Goal: Task Accomplishment & Management: Complete application form

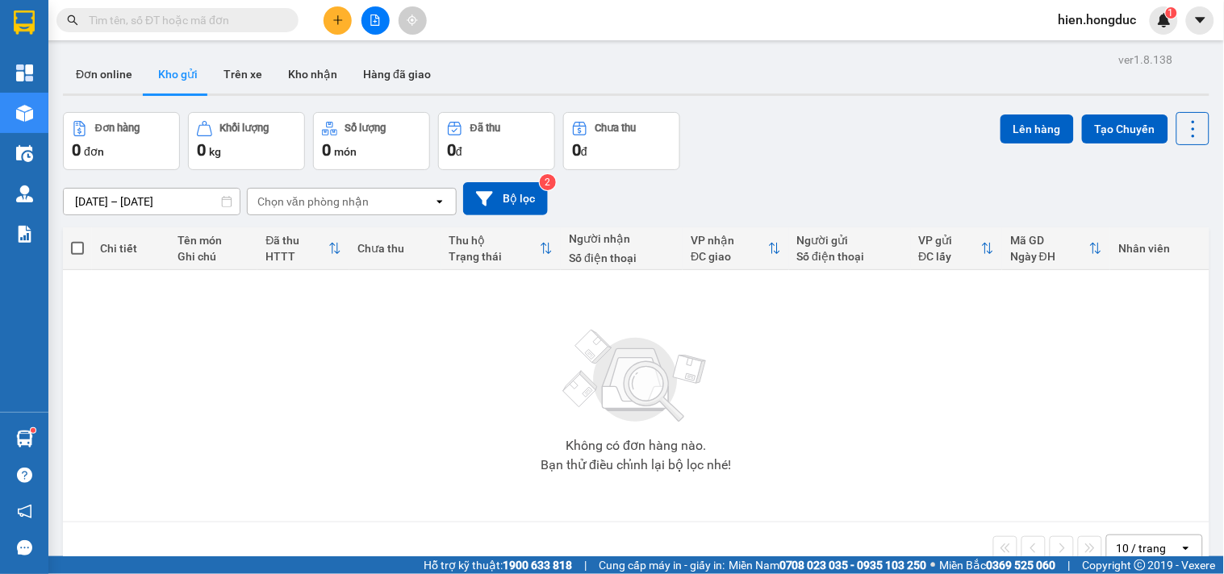
click at [340, 24] on icon "plus" at bounding box center [337, 20] width 11 height 11
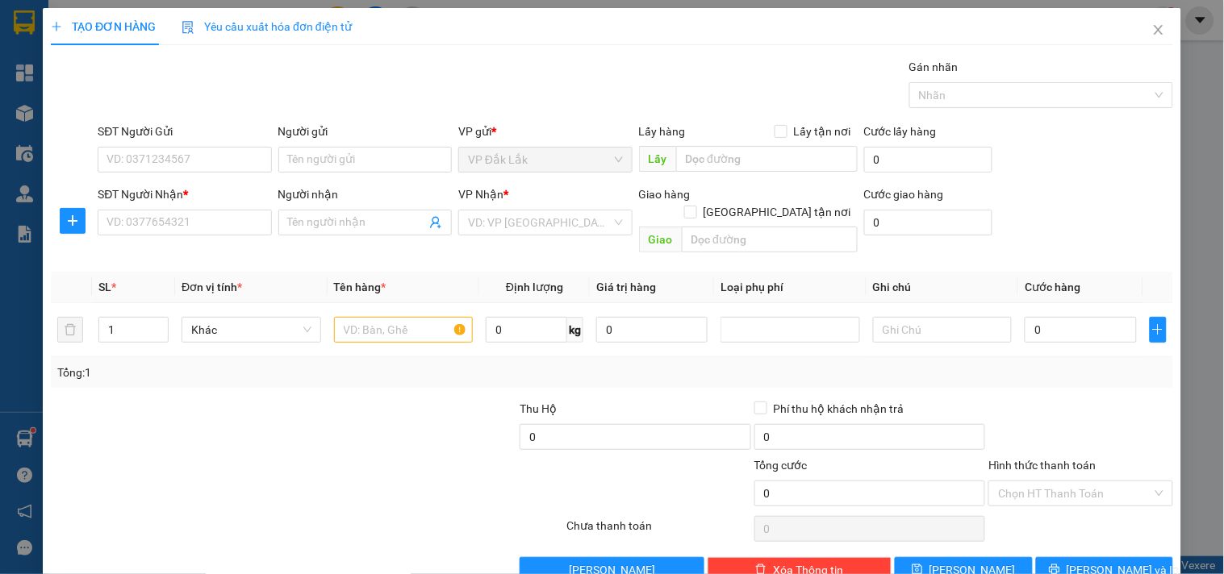
click at [179, 207] on div "SĐT Người Nhận *" at bounding box center [184, 198] width 173 height 24
click at [181, 219] on input "SĐT Người Nhận *" at bounding box center [184, 223] width 173 height 26
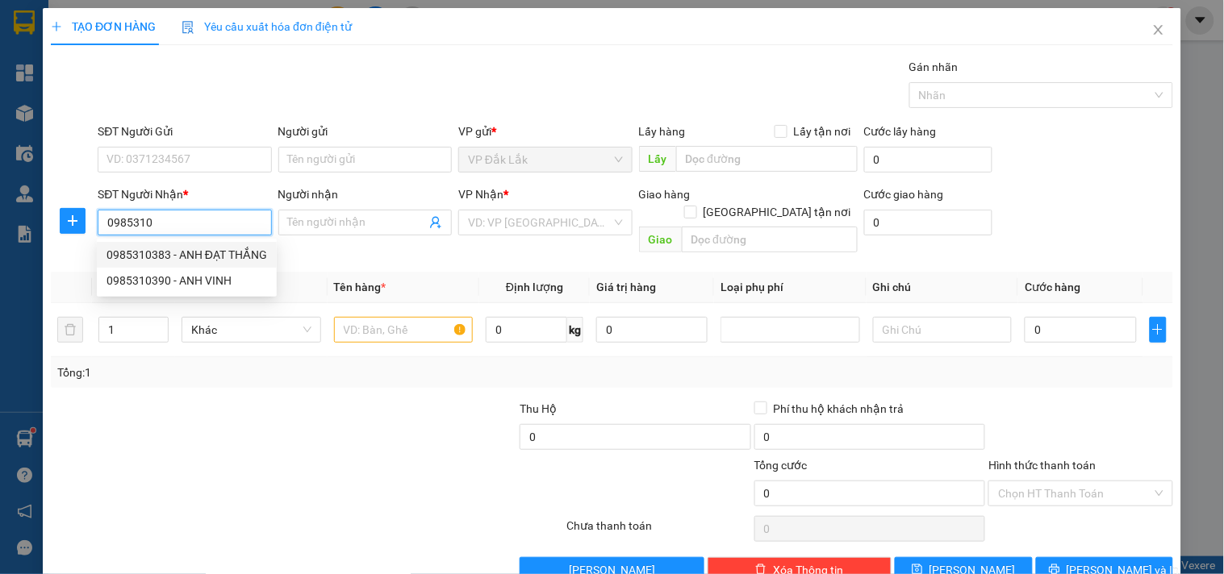
click at [205, 259] on div "0985310383 - ANH ĐẠT THẮNG" at bounding box center [186, 255] width 161 height 18
type input "0985310383"
type input "ANH ĐẠT THẮNG"
type input "[PERSON_NAME]"
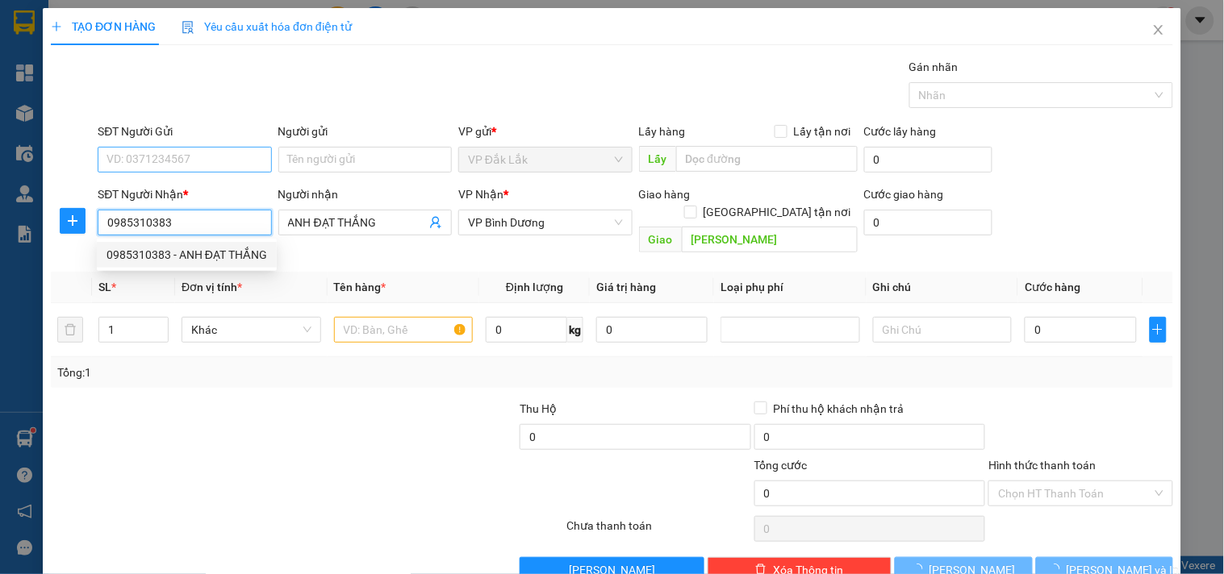
type input "30.000"
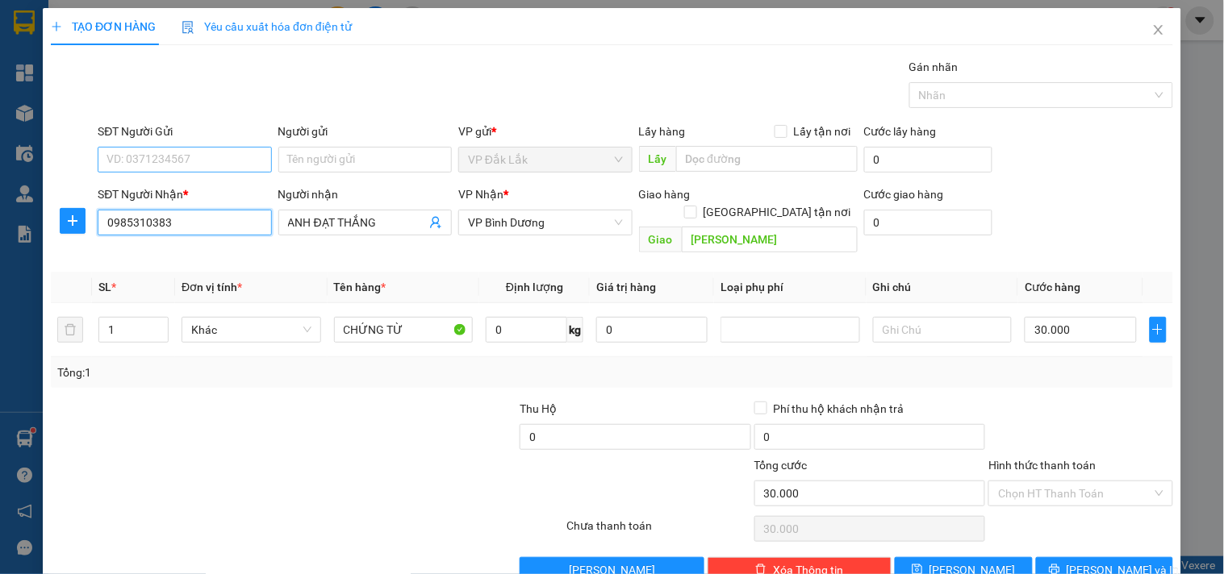
type input "0985310383"
click at [200, 159] on input "SĐT Người Gửi" at bounding box center [184, 160] width 173 height 26
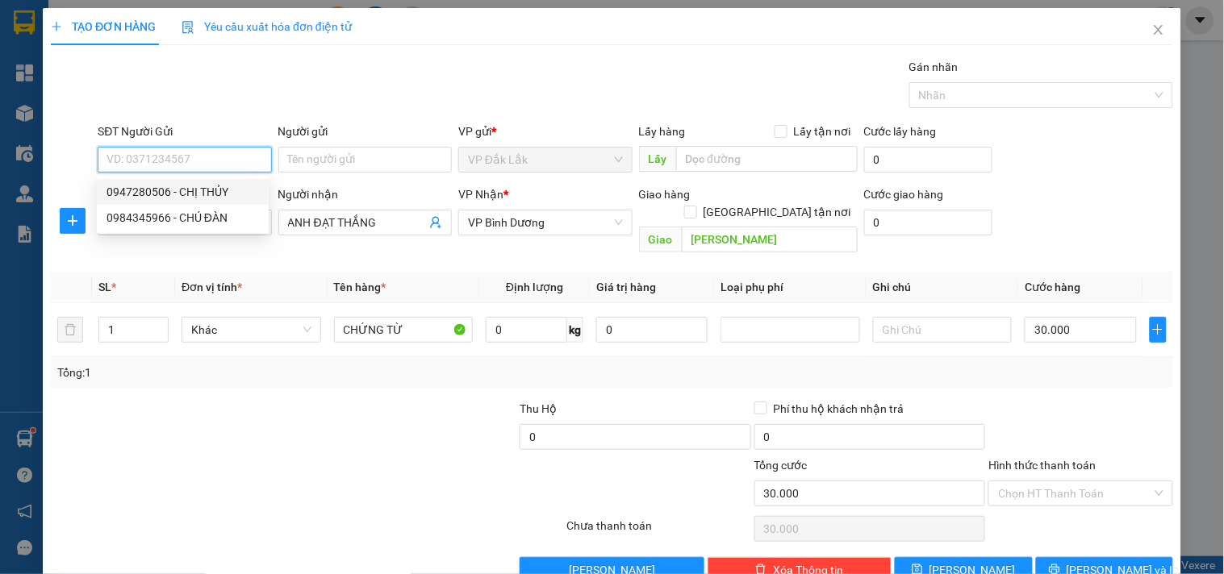
click at [207, 190] on div "0947280506 - CHỊ THỦY" at bounding box center [182, 192] width 152 height 18
type input "0947280506"
type input "CHỊ THỦY"
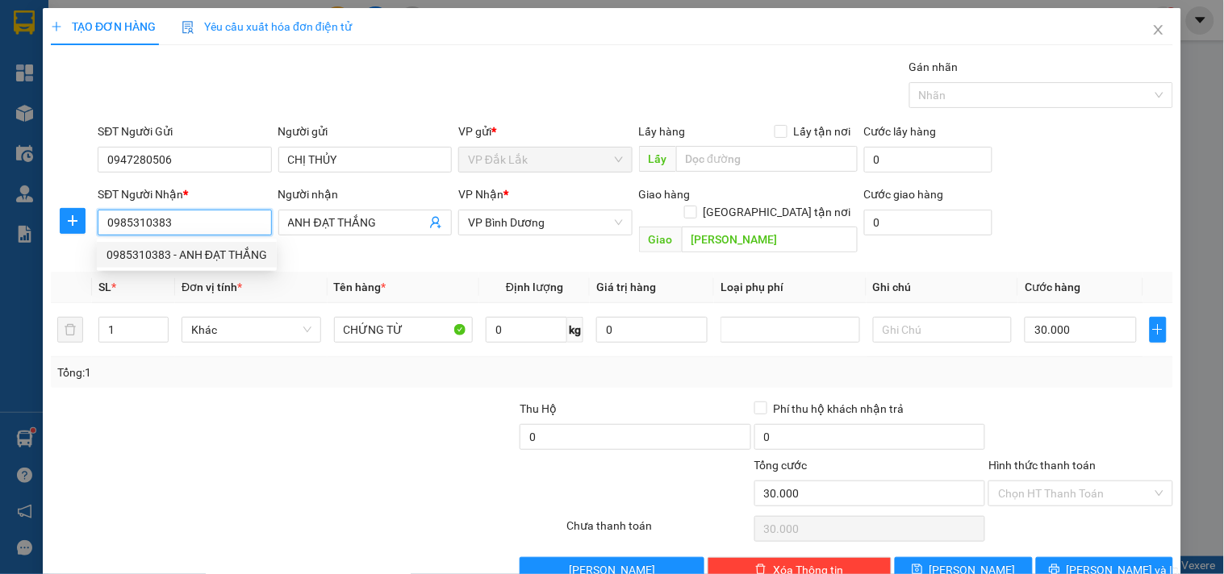
drag, startPoint x: 173, startPoint y: 221, endPoint x: 102, endPoint y: 224, distance: 70.2
click at [102, 224] on input "0985310383" at bounding box center [184, 223] width 173 height 26
click at [1152, 28] on icon "close" at bounding box center [1158, 29] width 13 height 13
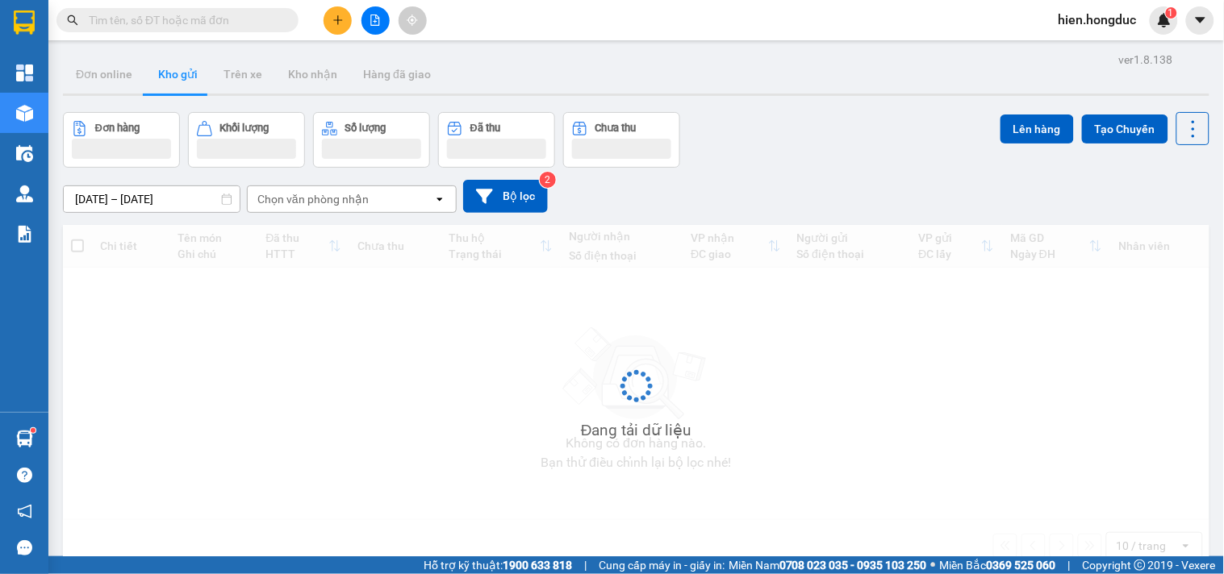
click at [232, 22] on input "text" at bounding box center [184, 20] width 190 height 18
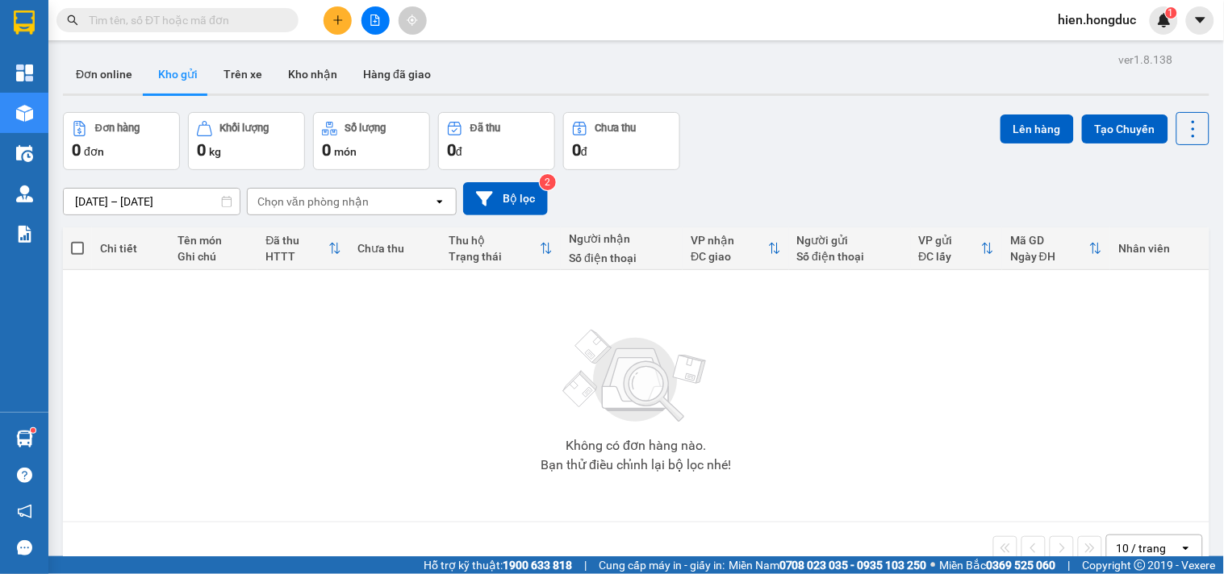
paste input "0985310383"
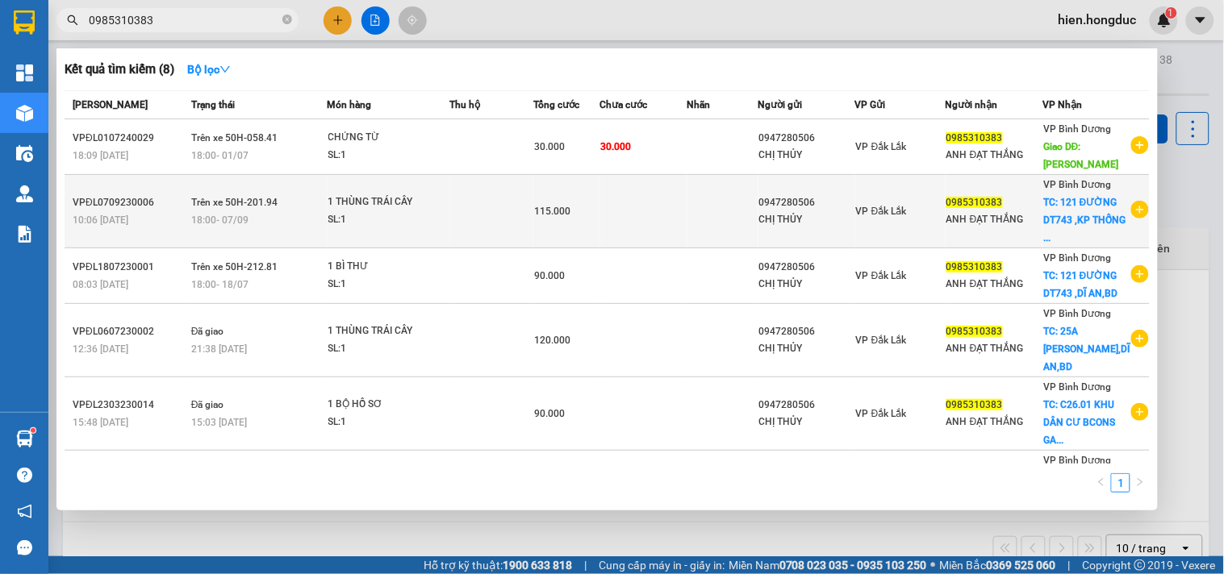
type input "0985310383"
click at [1131, 200] on div at bounding box center [1140, 211] width 18 height 71
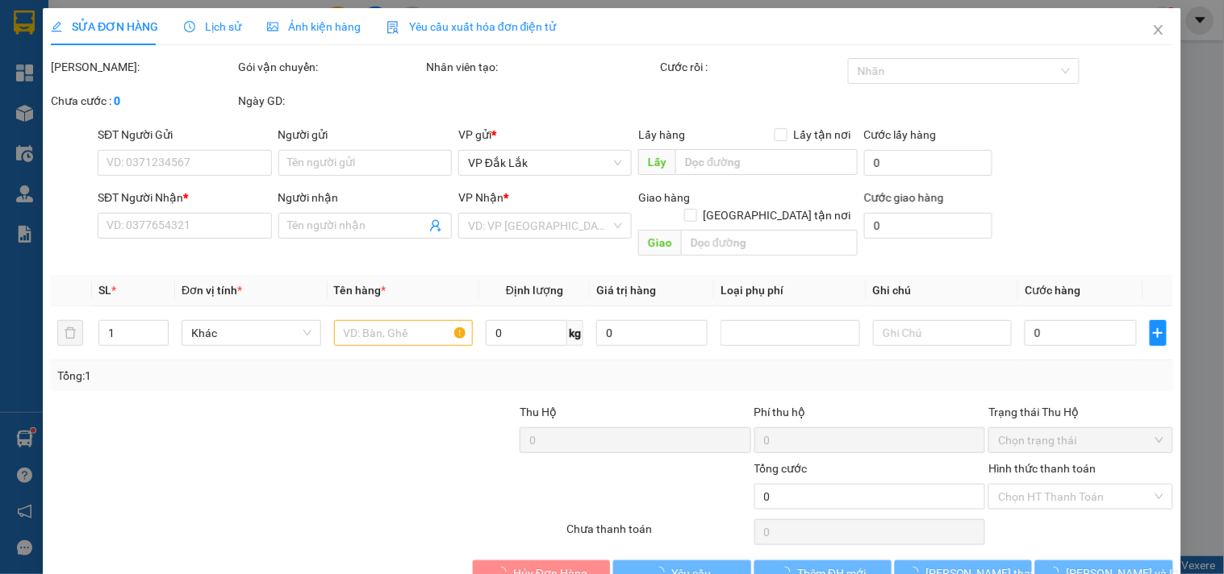
type input "0947280506"
type input "CHỊ THỦY"
type input "0985310383"
type input "ANH ĐẠT THẮNG"
checkbox input "true"
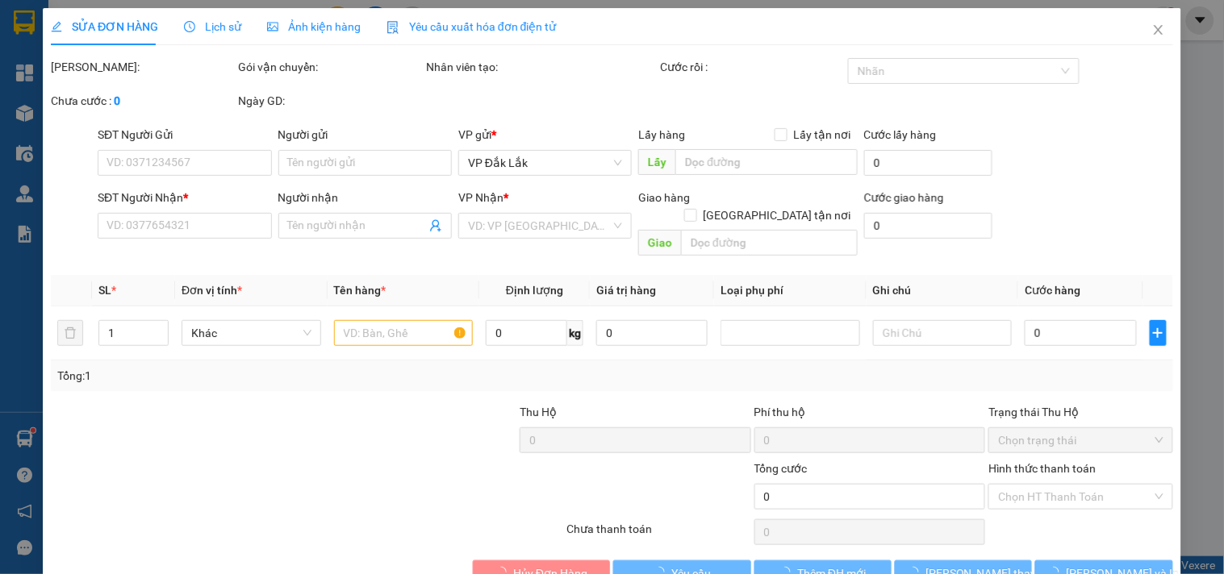
type input "121 ĐƯỜNG DT743 ,KP THỐNG NHẤT,P.DĨ AN,DĨ AN,BD"
type input "115.000"
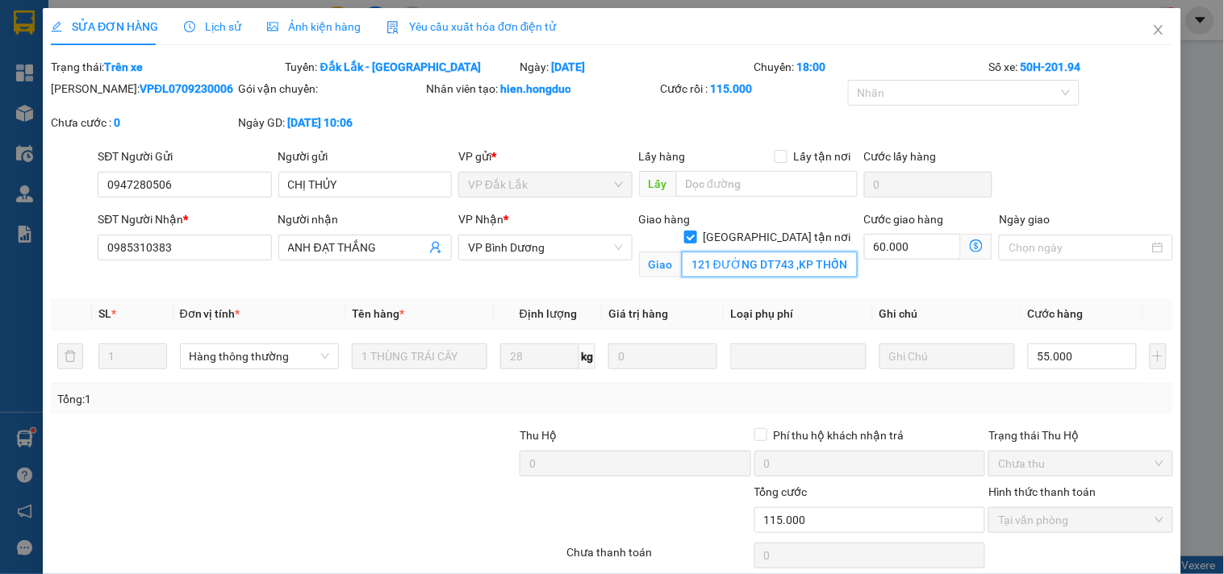
click at [734, 252] on input "121 ĐƯỜNG DT743 ,KP THỐNG NHẤT,P.DĨ AN,DĨ AN,BD" at bounding box center [770, 265] width 176 height 26
click at [744, 252] on input "121 ĐƯỜNG DT743 ,KP THỐNG NHẤT,P.DĨ AN,DĨ AN,BD" at bounding box center [770, 265] width 176 height 26
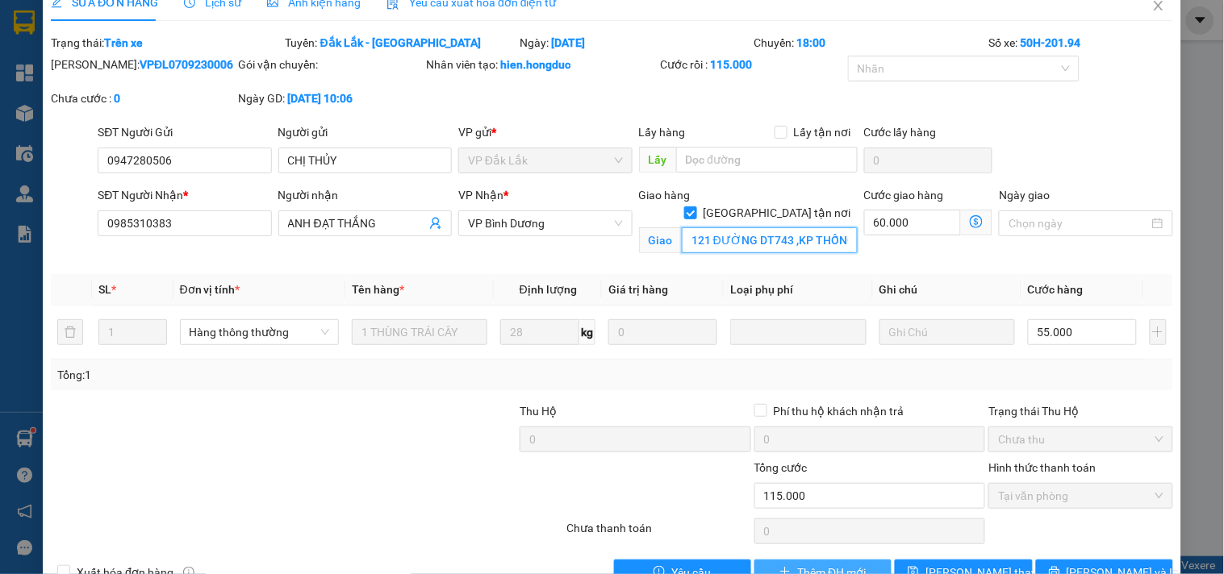
scroll to position [67, 0]
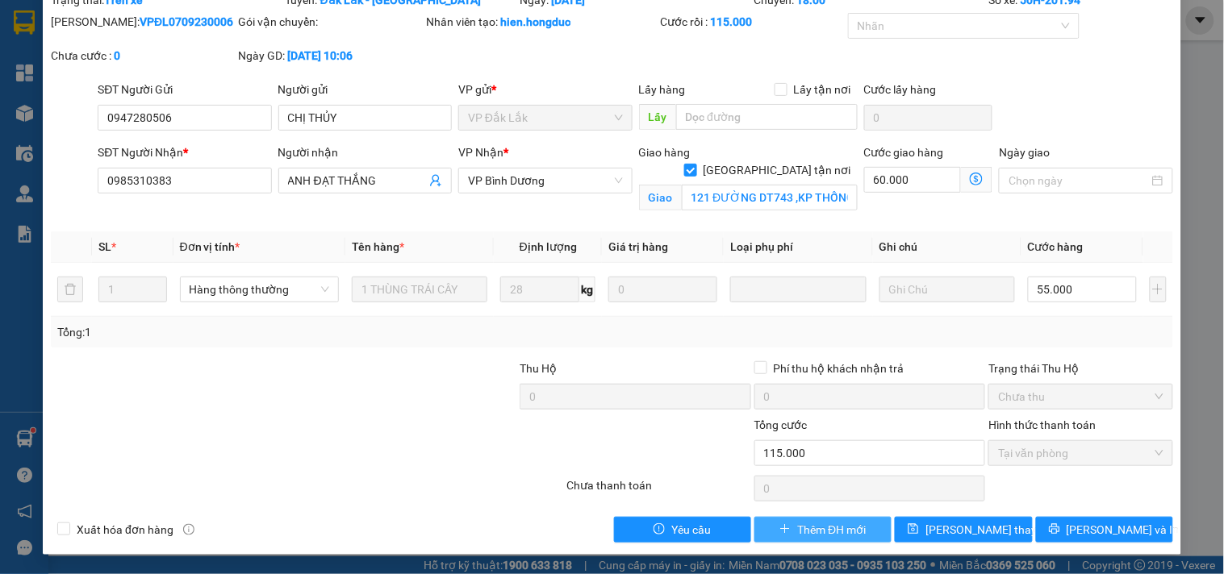
click at [827, 534] on span "Thêm ĐH mới" at bounding box center [831, 530] width 69 height 18
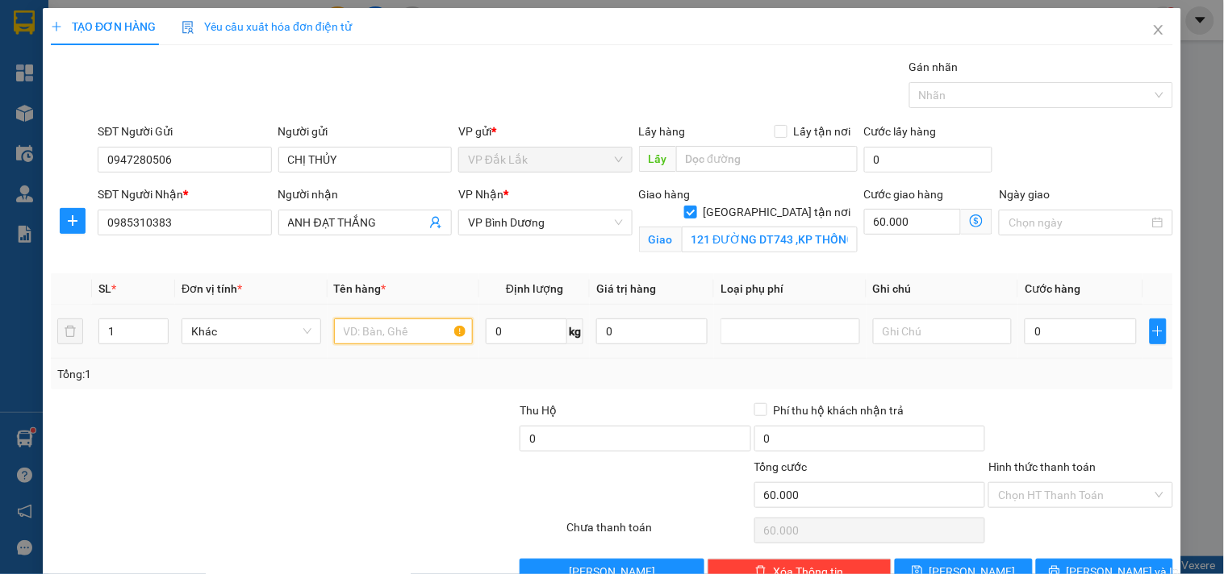
click at [410, 336] on input "text" at bounding box center [404, 332] width 140 height 26
drag, startPoint x: 403, startPoint y: 333, endPoint x: 336, endPoint y: 361, distance: 73.4
click at [336, 361] on div "SL * Đơn vị tính * Tên hàng * Định lượng Giá trị hàng Loại phụ phí Ghi chú Cước…" at bounding box center [612, 331] width 1122 height 116
type input "1 TẬP HỒ SƠ"
click at [514, 332] on input "0" at bounding box center [526, 332] width 81 height 26
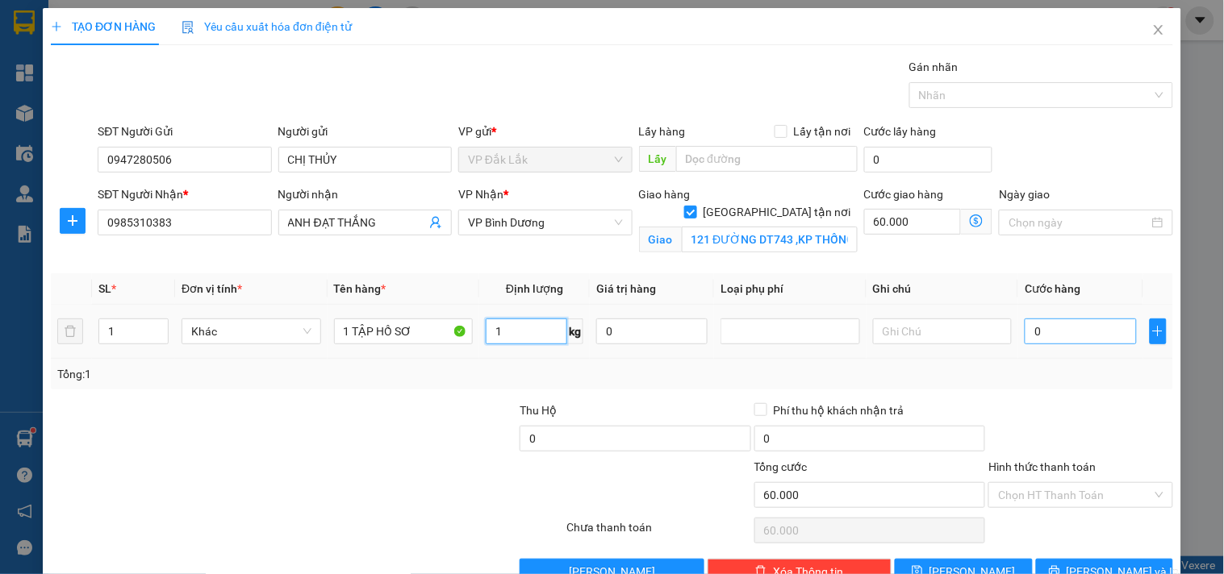
type input "1"
click at [1060, 325] on input "0" at bounding box center [1079, 332] width 111 height 26
type input "3"
type input "60.003"
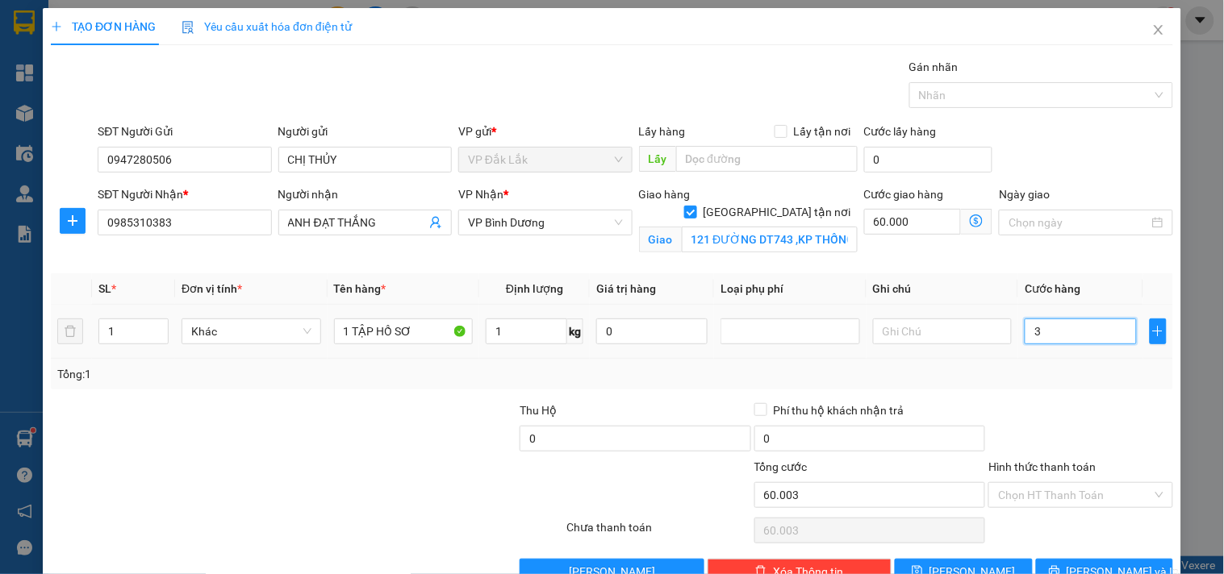
type input "30"
type input "60.030"
type input "300"
type input "60.300"
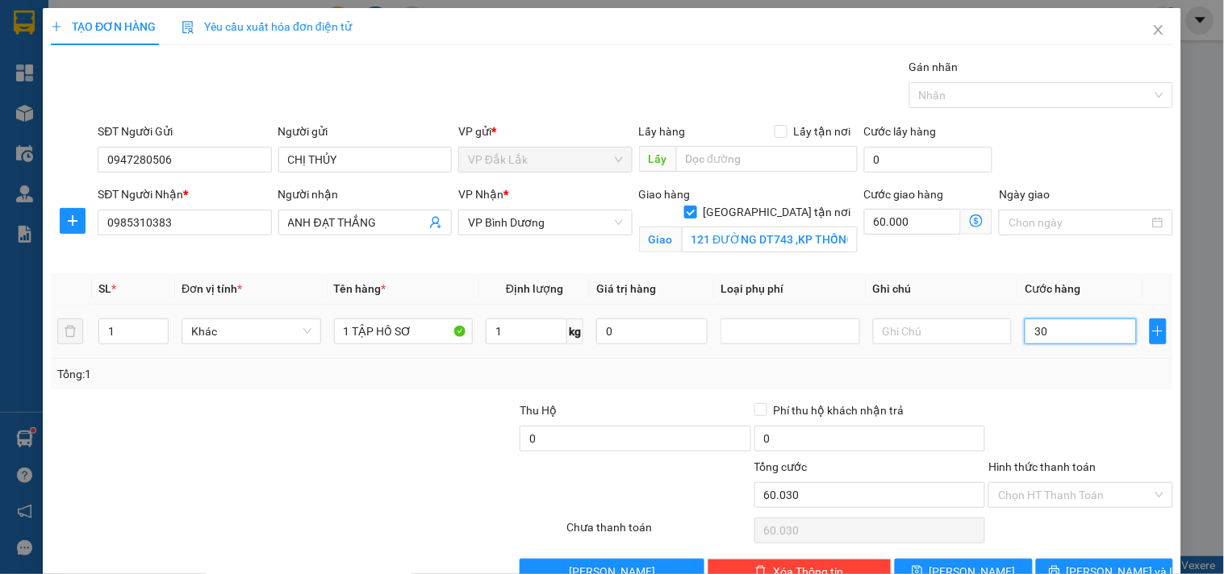
type input "60.300"
type input "3.000"
type input "63.000"
type input "30.000"
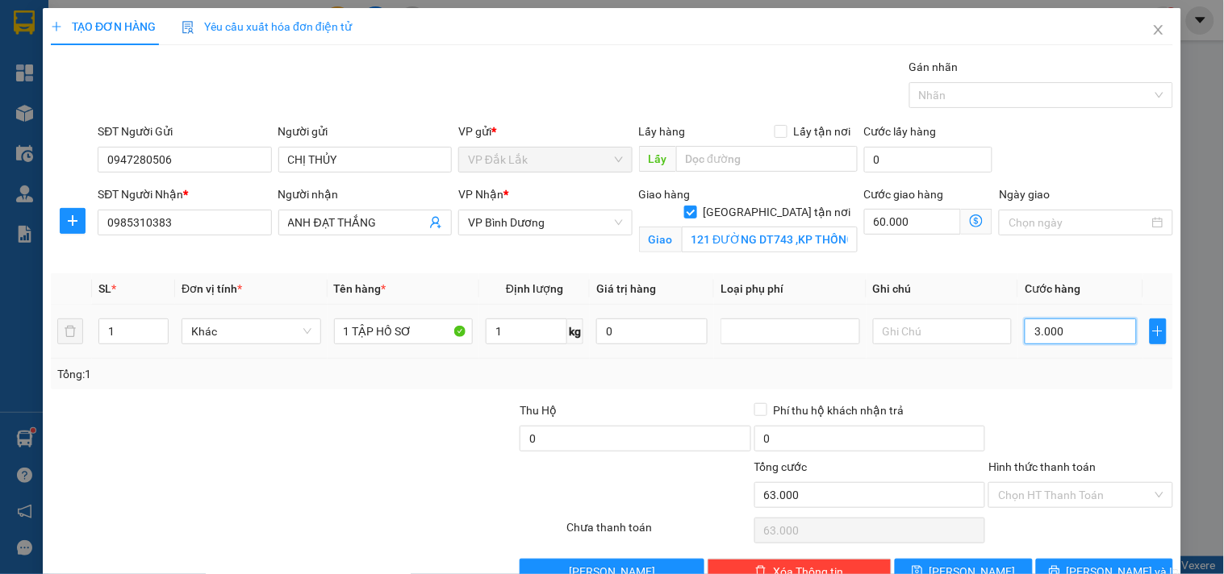
type input "90.000"
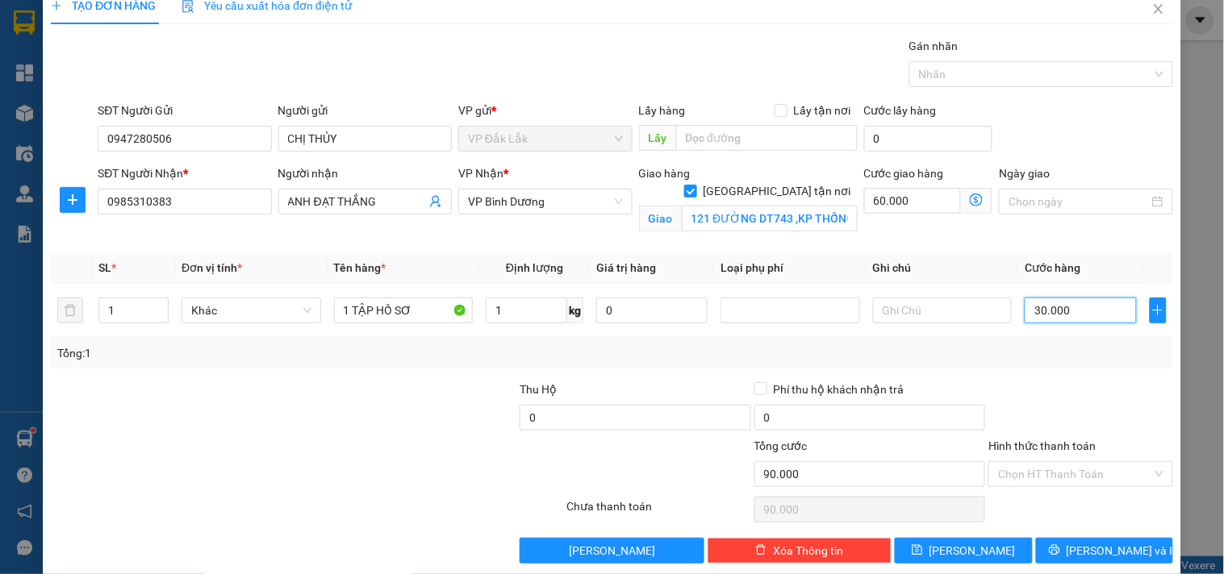
scroll to position [42, 0]
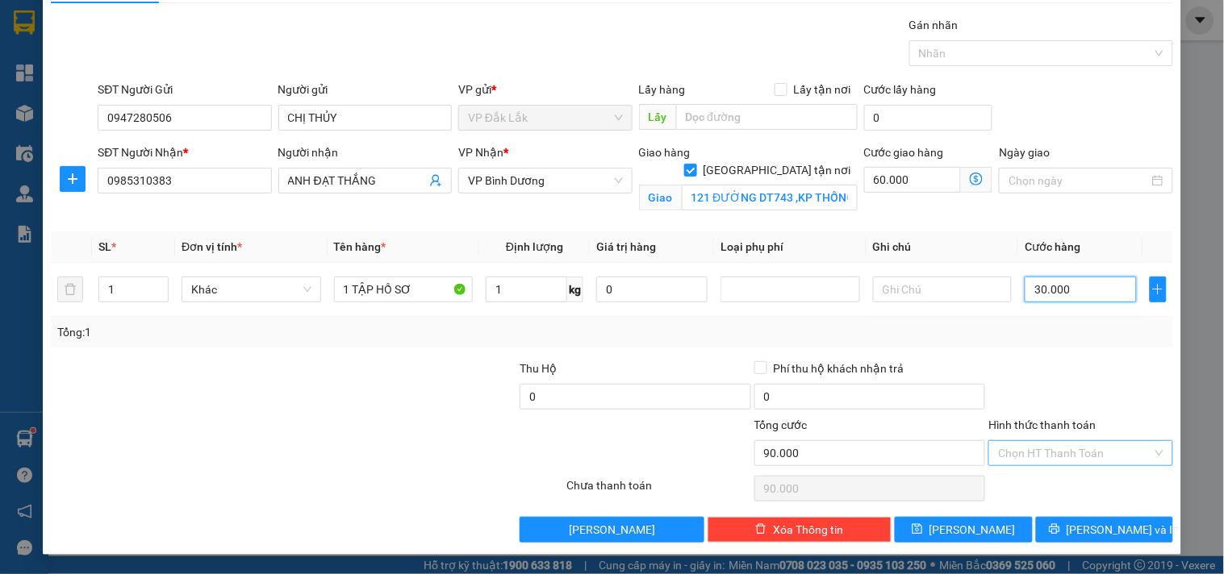
type input "30.000"
click at [1074, 453] on input "Hình thức thanh toán" at bounding box center [1074, 453] width 153 height 24
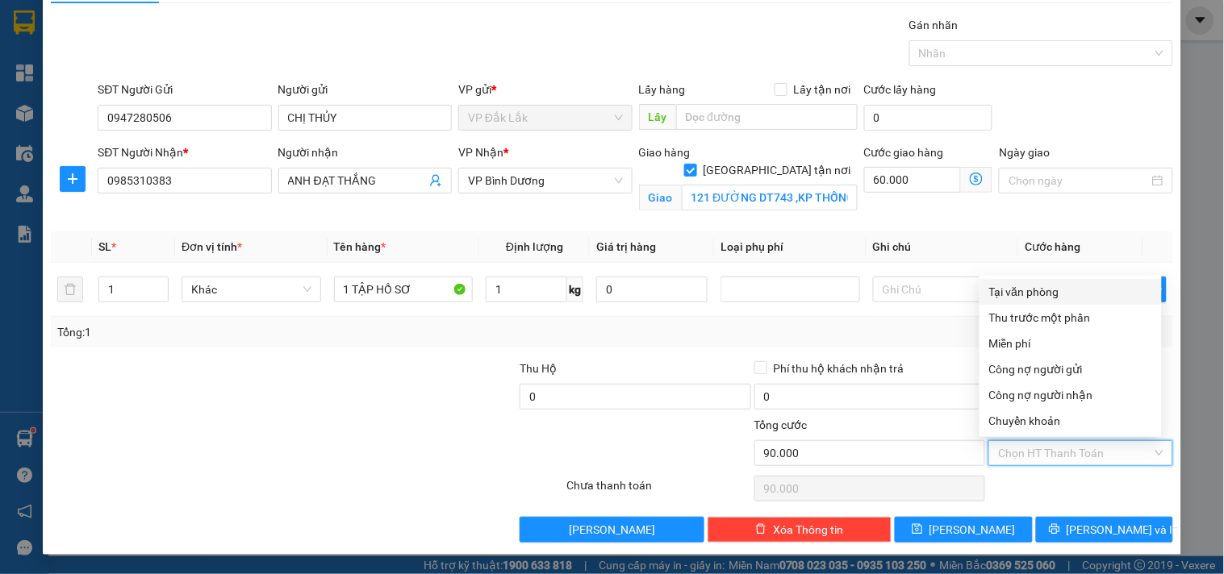
click at [1027, 286] on div "Tại văn phòng" at bounding box center [1070, 292] width 163 height 18
type input "0"
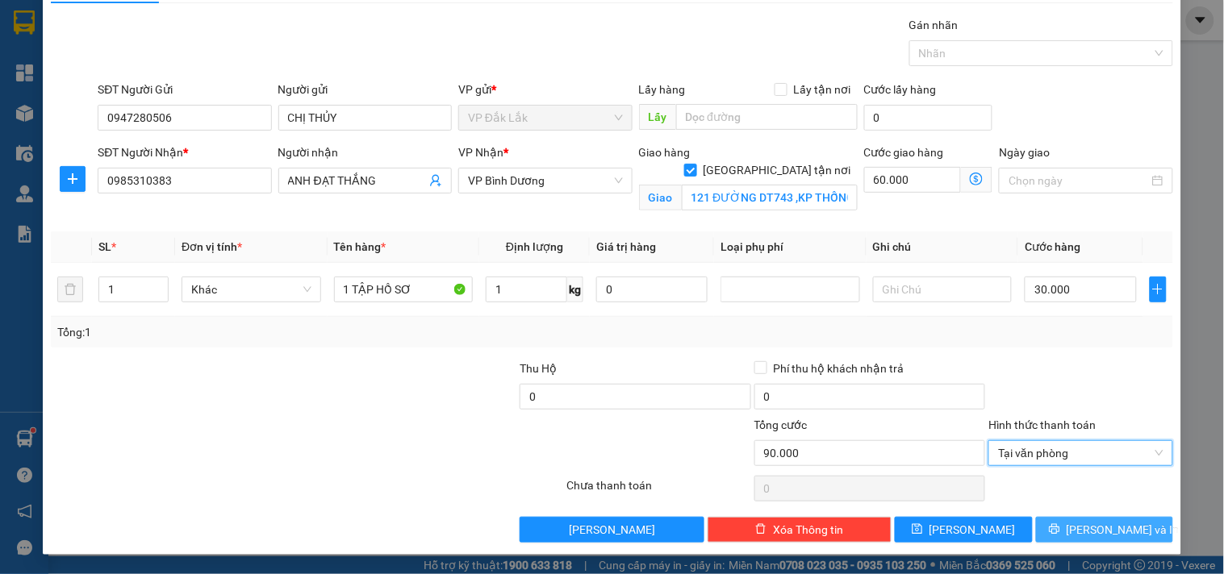
click at [1059, 528] on icon "printer" at bounding box center [1054, 529] width 10 height 10
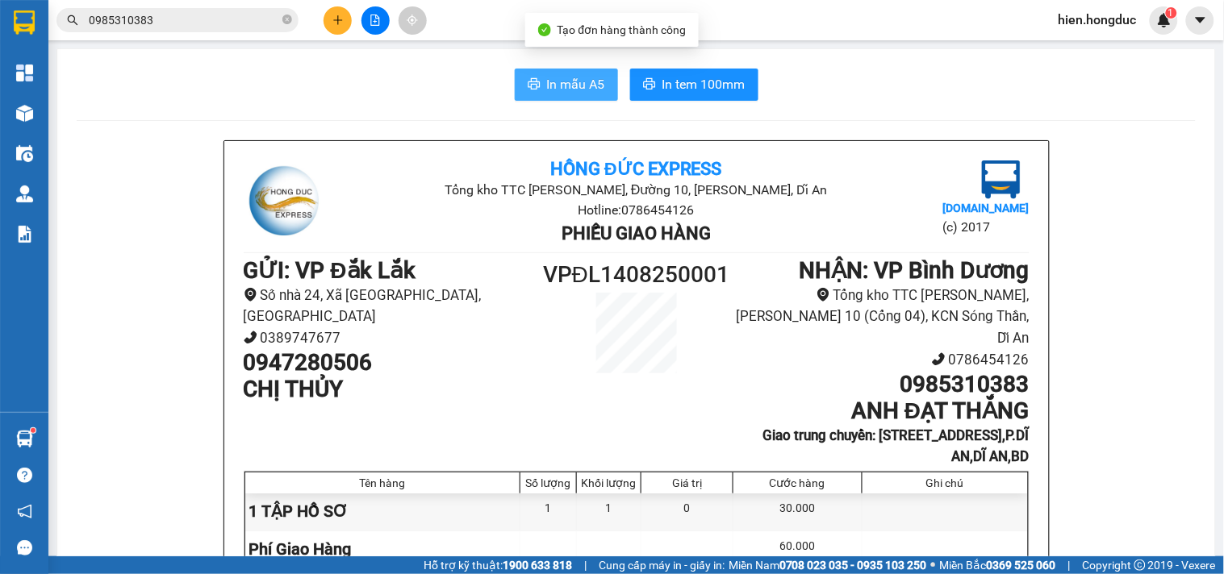
click at [547, 75] on span "In mẫu A5" at bounding box center [576, 84] width 58 height 20
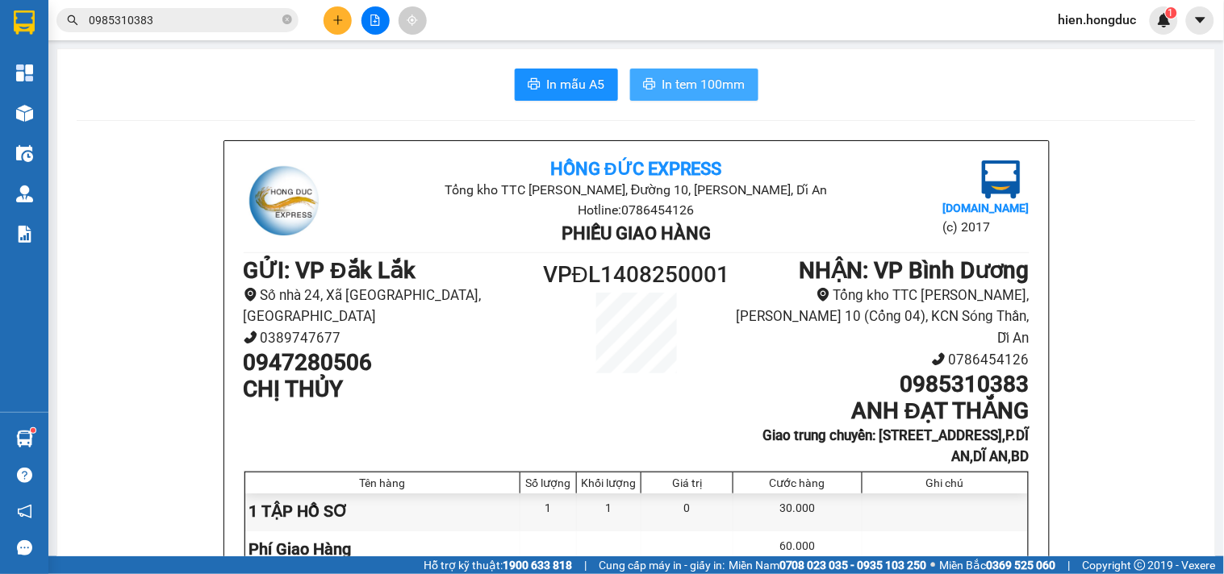
click at [680, 82] on span "In tem 100mm" at bounding box center [703, 84] width 83 height 20
click at [563, 87] on span "In mẫu A5" at bounding box center [576, 84] width 58 height 20
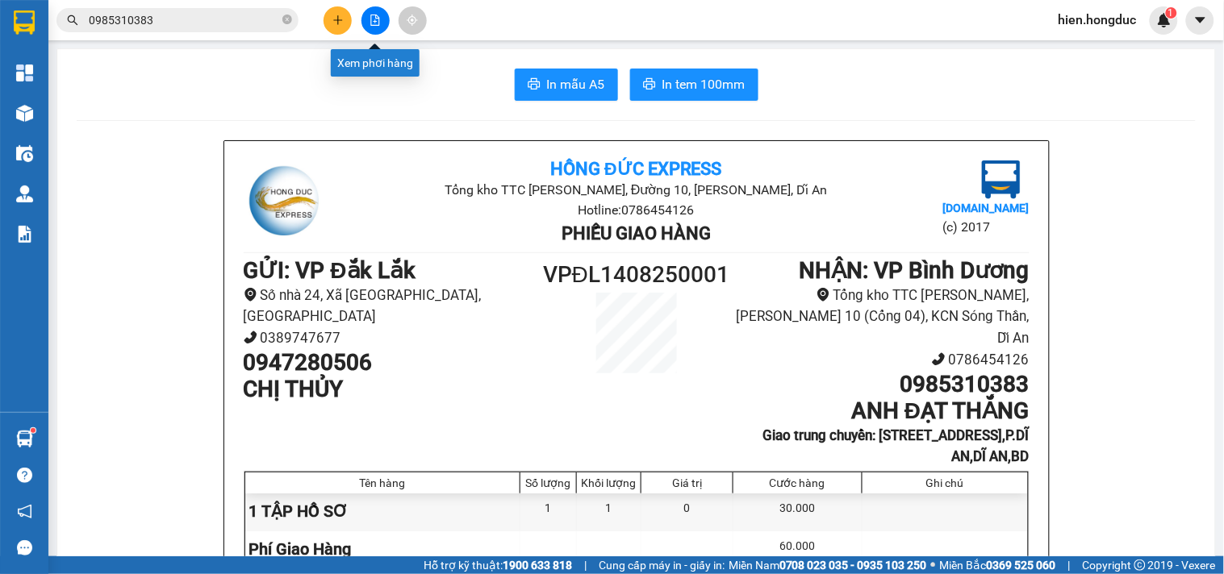
click at [371, 20] on icon "file-add" at bounding box center [375, 20] width 9 height 11
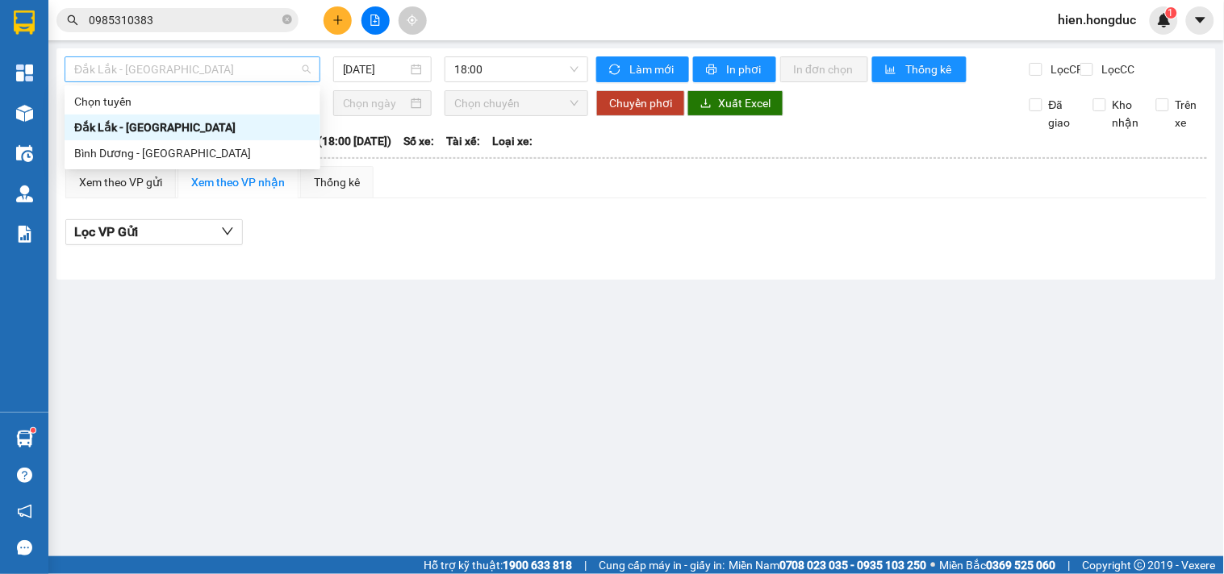
click at [284, 69] on span "Đắk Lắk - [GEOGRAPHIC_DATA]" at bounding box center [192, 69] width 236 height 24
click at [228, 156] on div "Bình Dương - [GEOGRAPHIC_DATA]" at bounding box center [192, 153] width 236 height 18
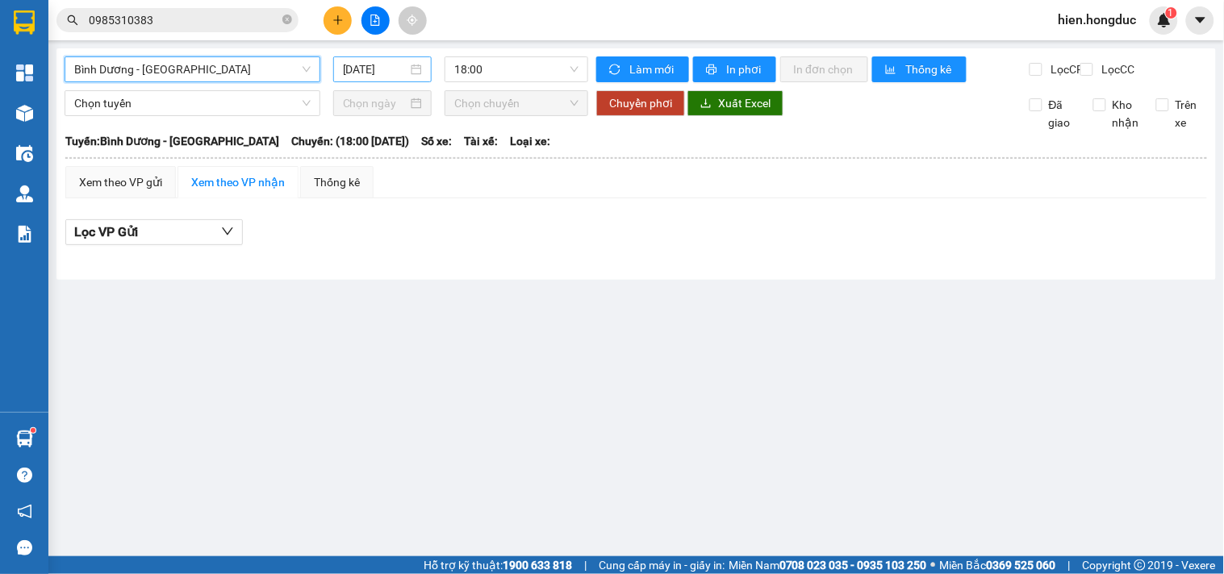
click at [421, 61] on div "[DATE]" at bounding box center [383, 69] width 80 height 18
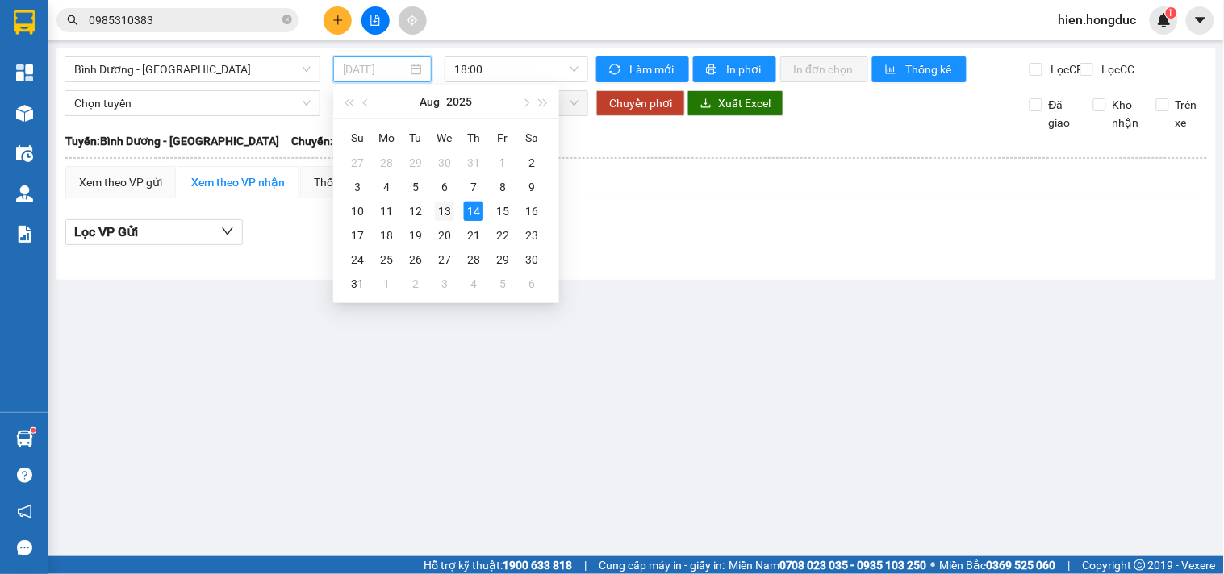
click at [448, 213] on div "13" at bounding box center [444, 211] width 19 height 19
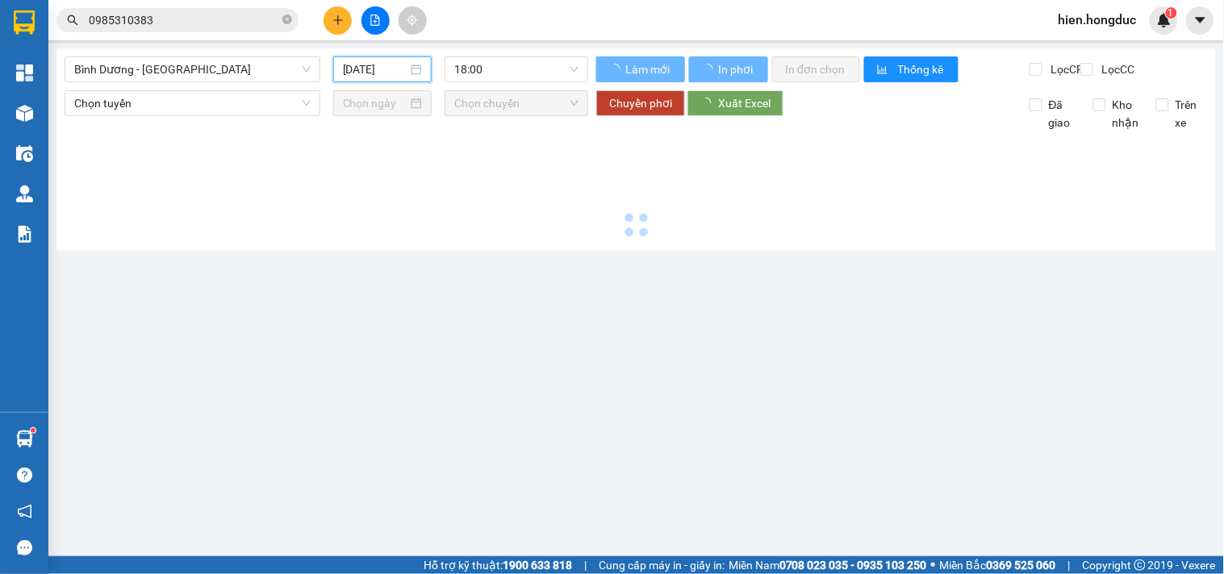
type input "[DATE]"
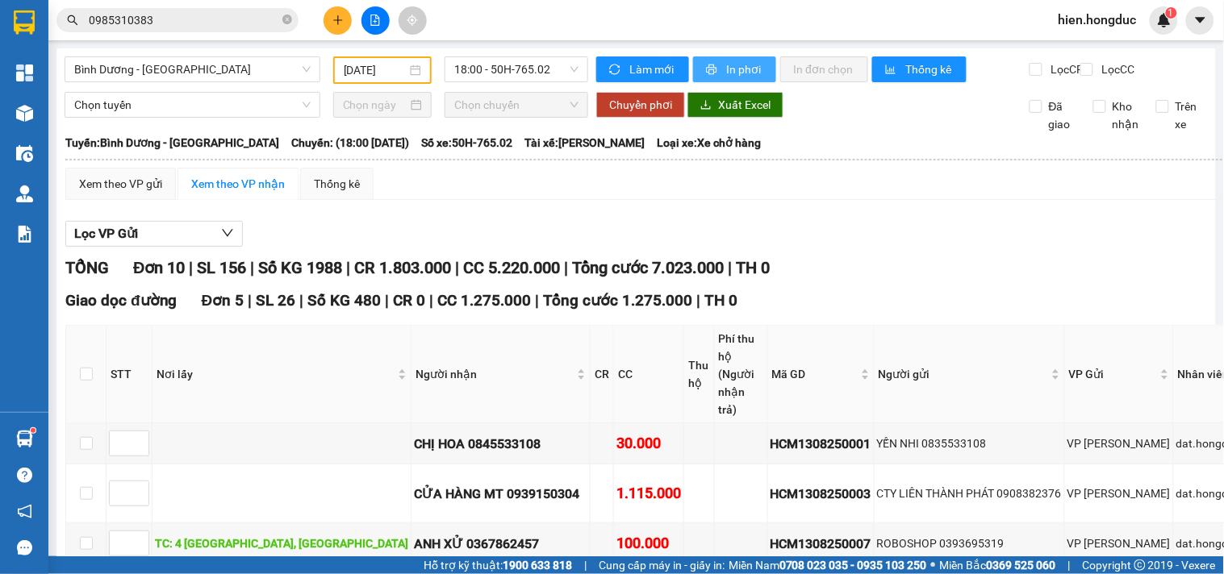
click at [744, 65] on span "In phơi" at bounding box center [744, 69] width 37 height 18
click at [245, 61] on span "Bình Dương - [GEOGRAPHIC_DATA]" at bounding box center [192, 69] width 236 height 24
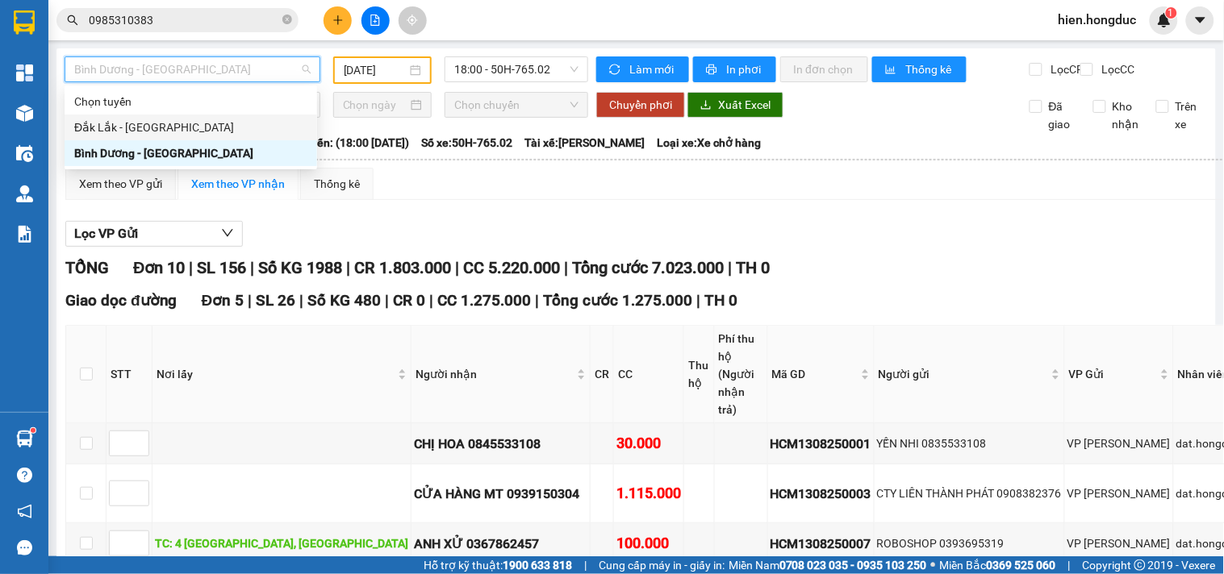
click at [227, 123] on div "Đắk Lắk - [GEOGRAPHIC_DATA]" at bounding box center [190, 128] width 233 height 18
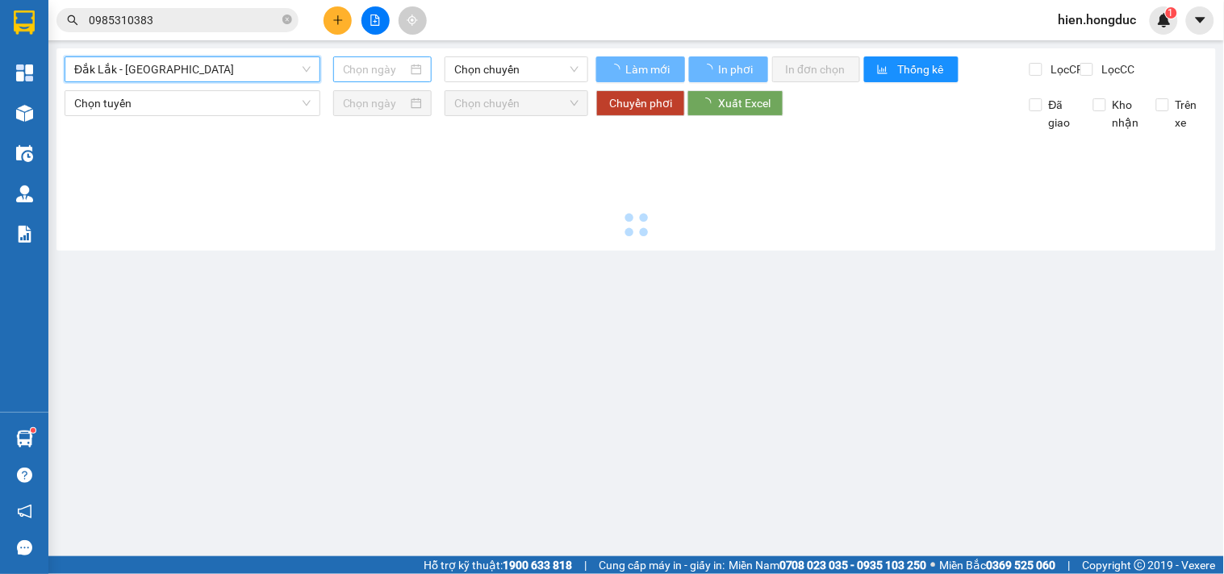
click at [421, 62] on div at bounding box center [383, 69] width 80 height 18
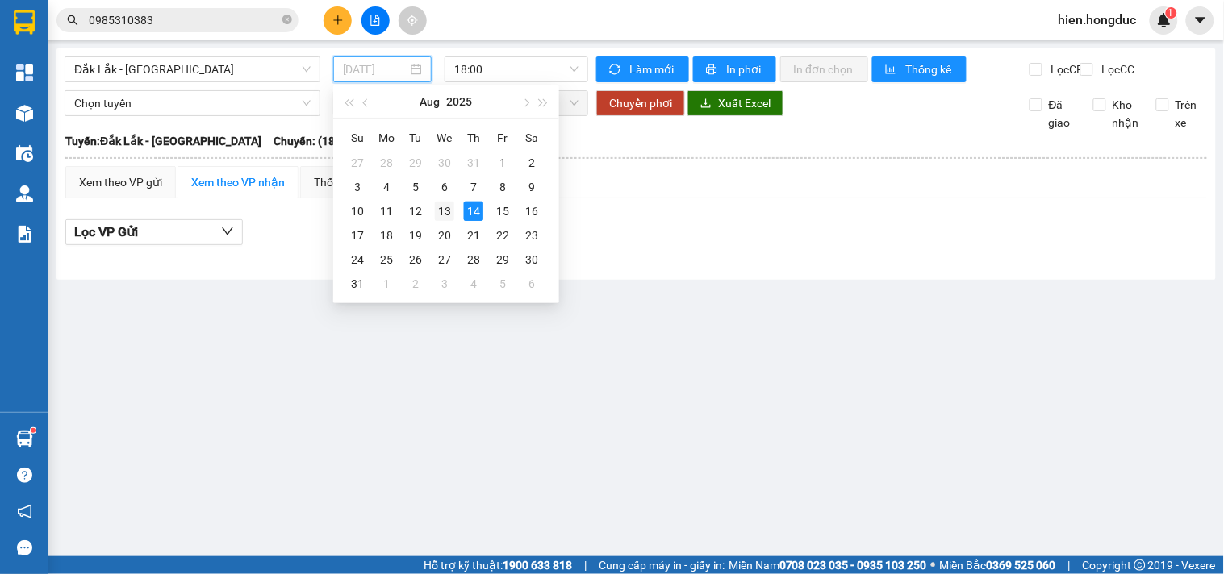
click at [445, 213] on div "13" at bounding box center [444, 211] width 19 height 19
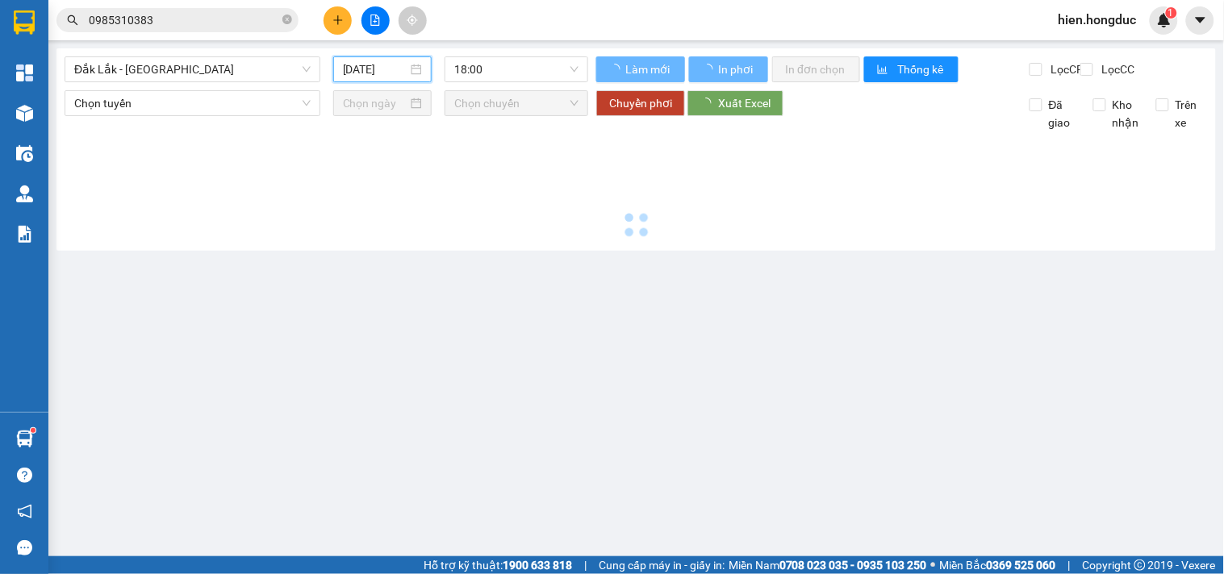
type input "[DATE]"
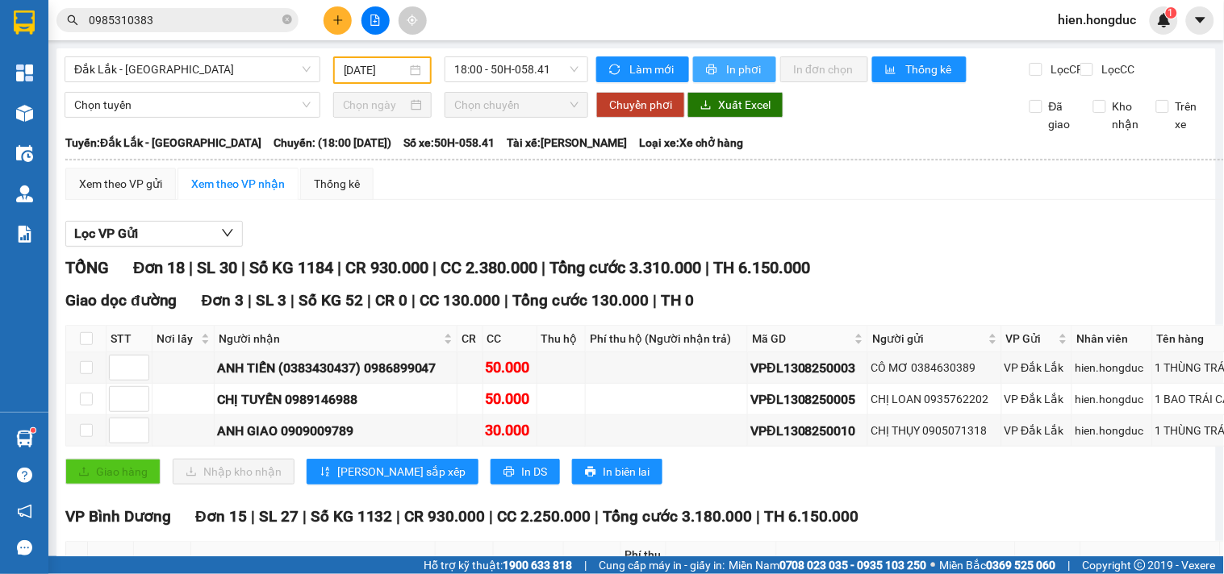
click at [737, 75] on span "In phơi" at bounding box center [744, 69] width 37 height 18
click at [291, 18] on icon "close-circle" at bounding box center [287, 20] width 10 height 10
click at [215, 19] on input "text" at bounding box center [184, 20] width 190 height 18
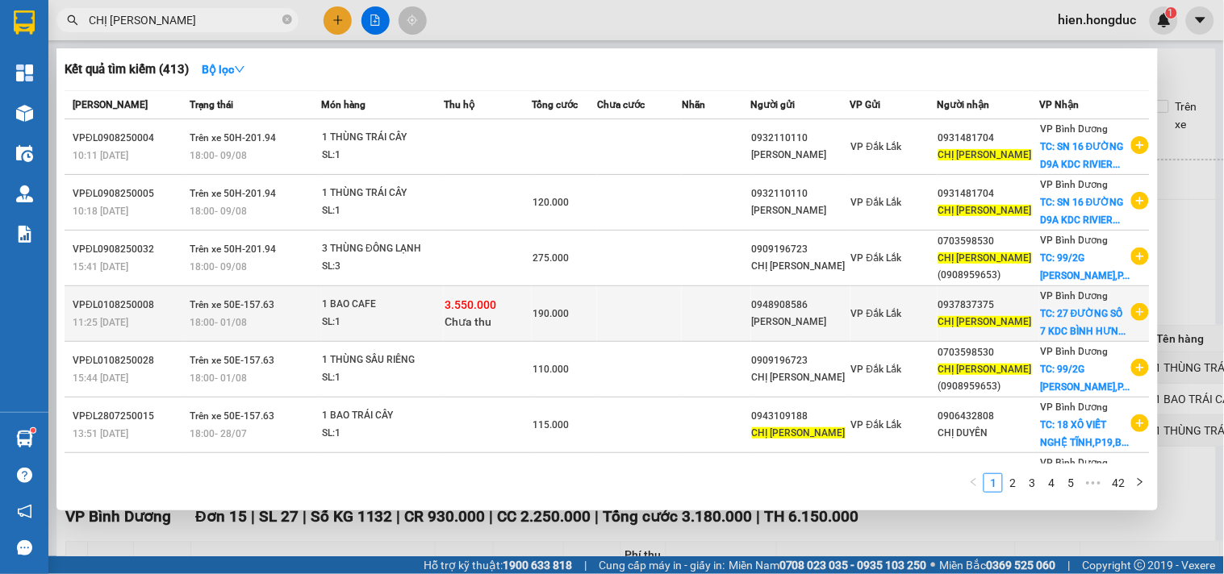
type input "CHỊ [PERSON_NAME]"
click at [1140, 303] on icon "plus-circle" at bounding box center [1140, 312] width 18 height 18
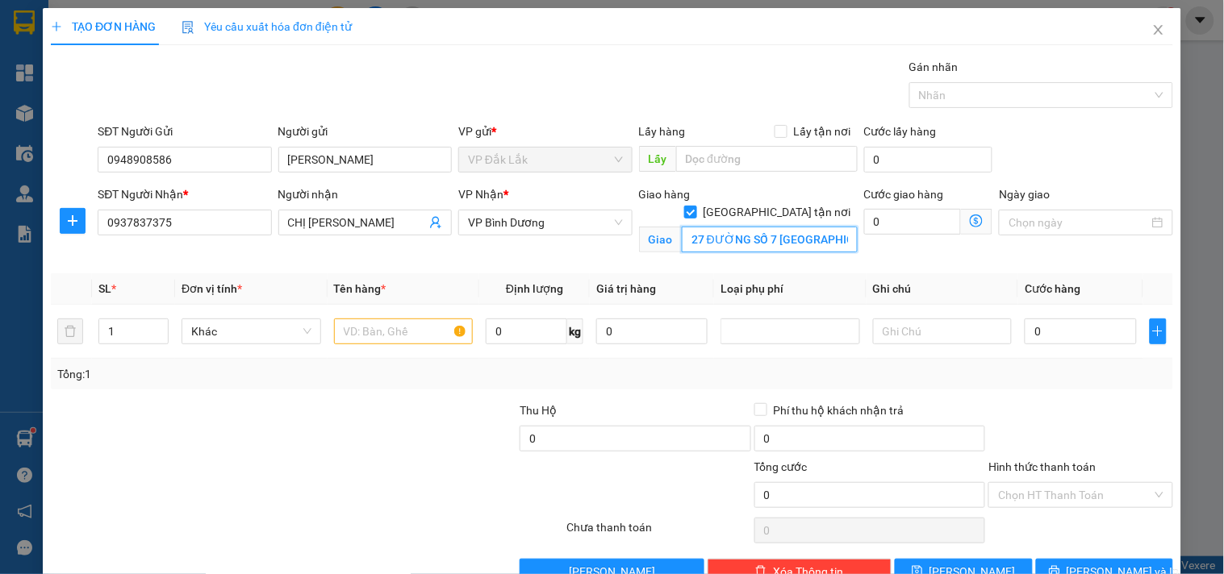
click at [803, 227] on input "27 ĐƯỜNG SỐ 7 [GEOGRAPHIC_DATA],XÃ [GEOGRAPHIC_DATA],[GEOGRAPHIC_DATA]" at bounding box center [770, 240] width 176 height 26
click at [809, 227] on input "27 ĐƯỜNG SỐ 7 [GEOGRAPHIC_DATA],XÃ [GEOGRAPHIC_DATA],[GEOGRAPHIC_DATA]" at bounding box center [770, 240] width 176 height 26
click at [886, 230] on input "0" at bounding box center [913, 222] width 98 height 26
type input "1"
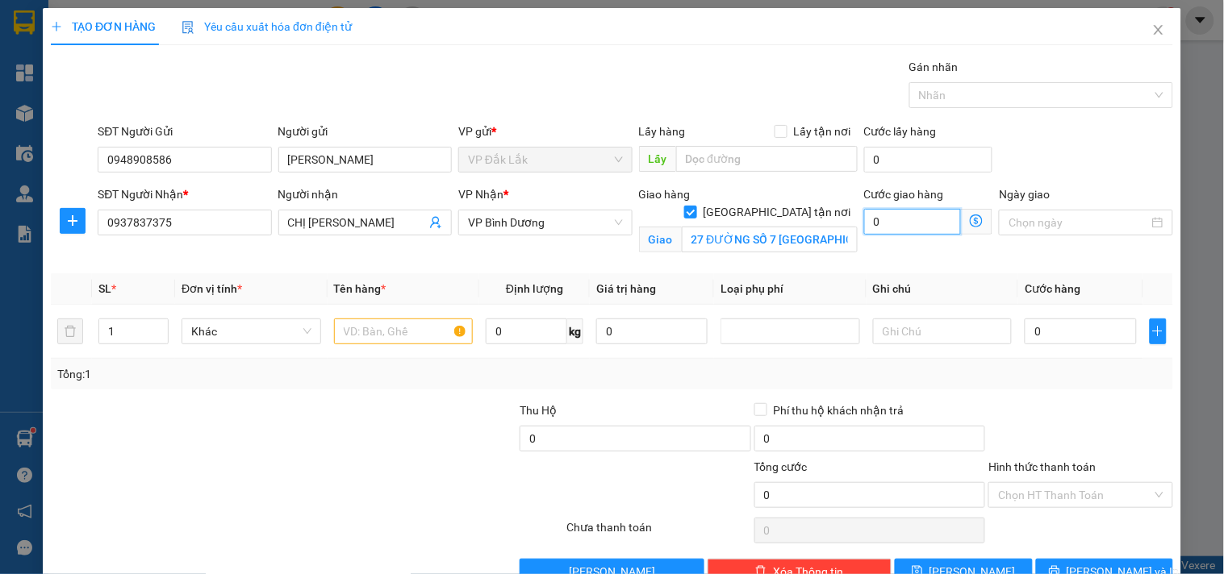
type input "1"
type input "15"
type input "150"
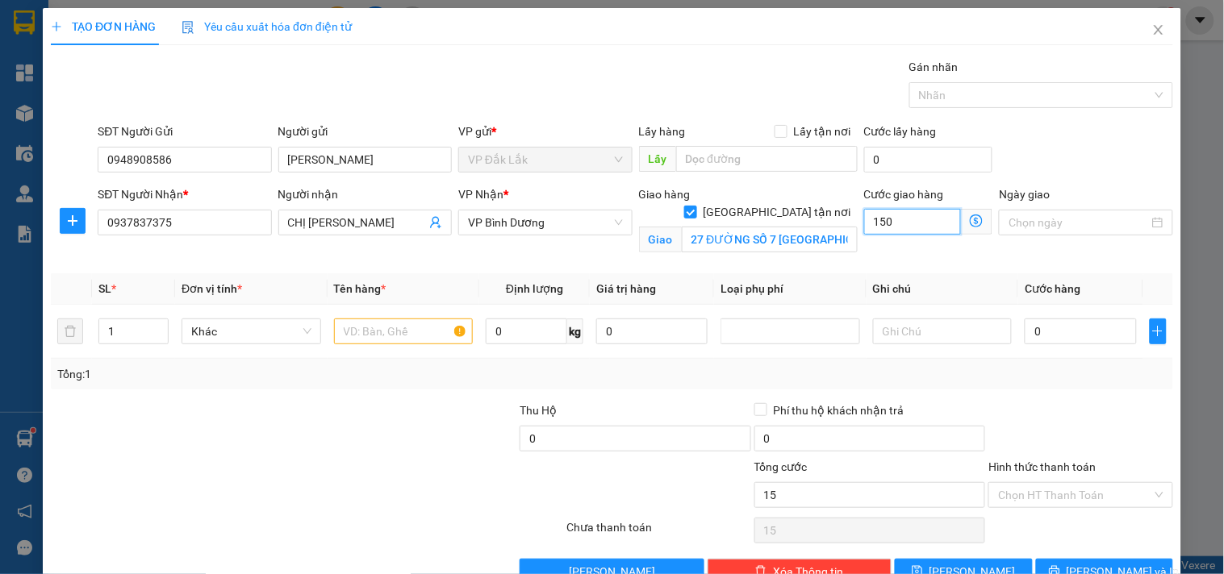
type input "150"
type input "1.500"
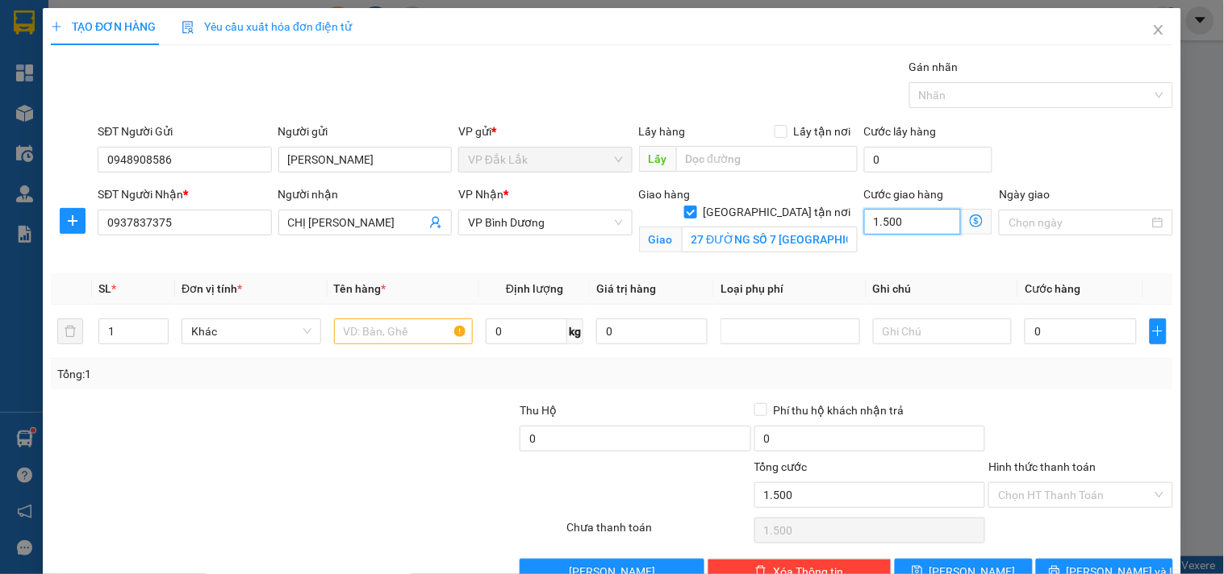
type input "15.000"
type input "150.000"
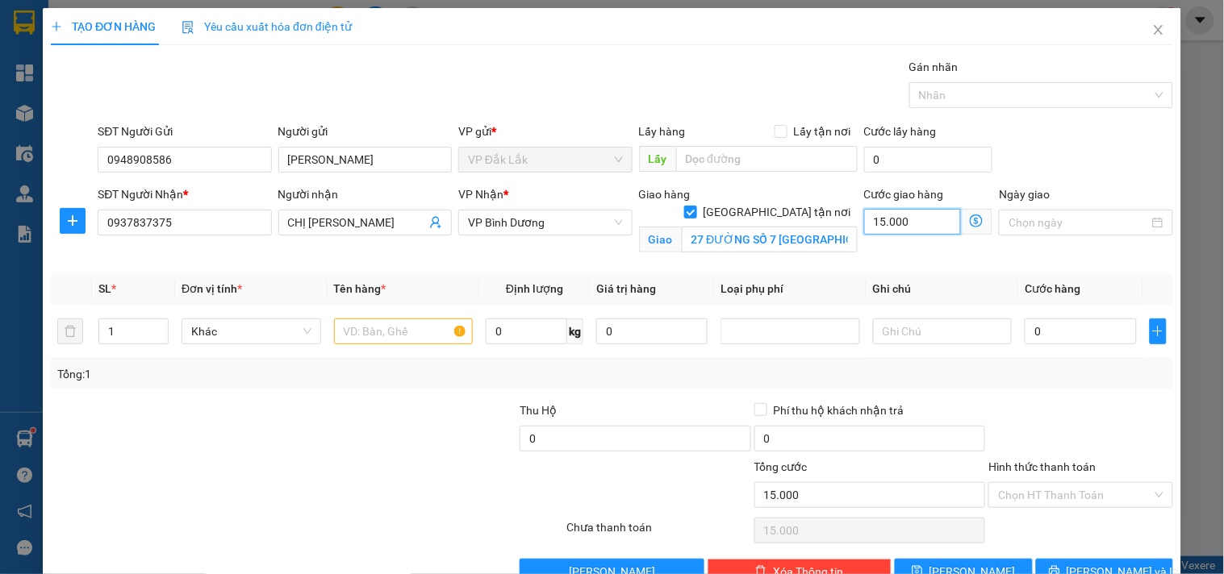
type input "150.000"
click at [413, 340] on input "text" at bounding box center [404, 332] width 140 height 26
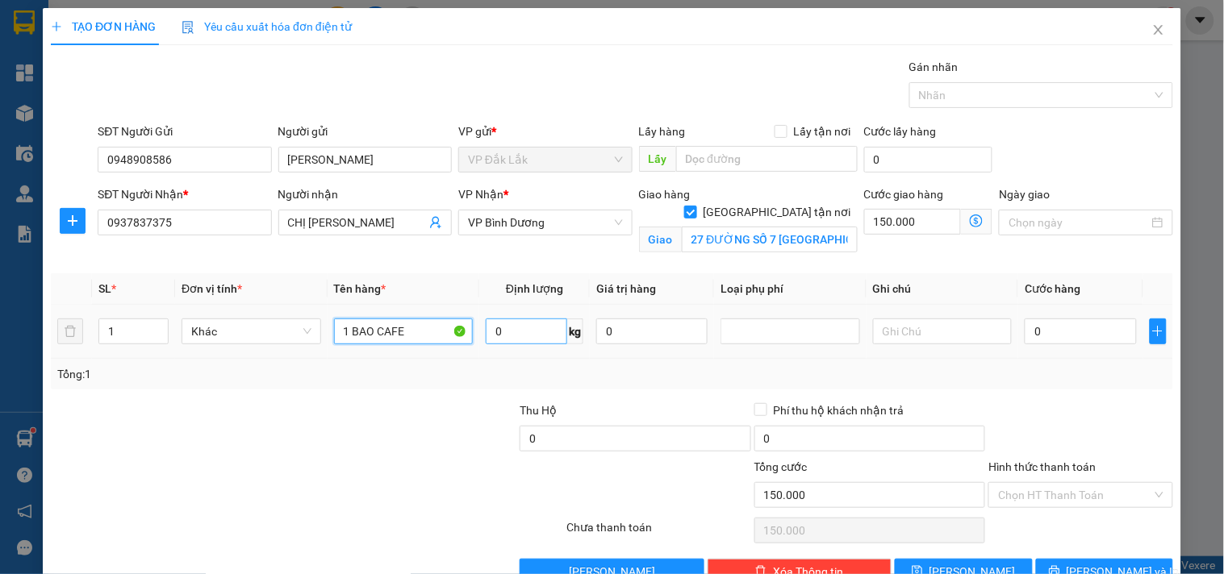
type input "1 BAO CAFE"
click at [522, 331] on input "0" at bounding box center [526, 332] width 81 height 26
type input "15"
click at [1058, 329] on input "0" at bounding box center [1079, 332] width 111 height 26
type input "4"
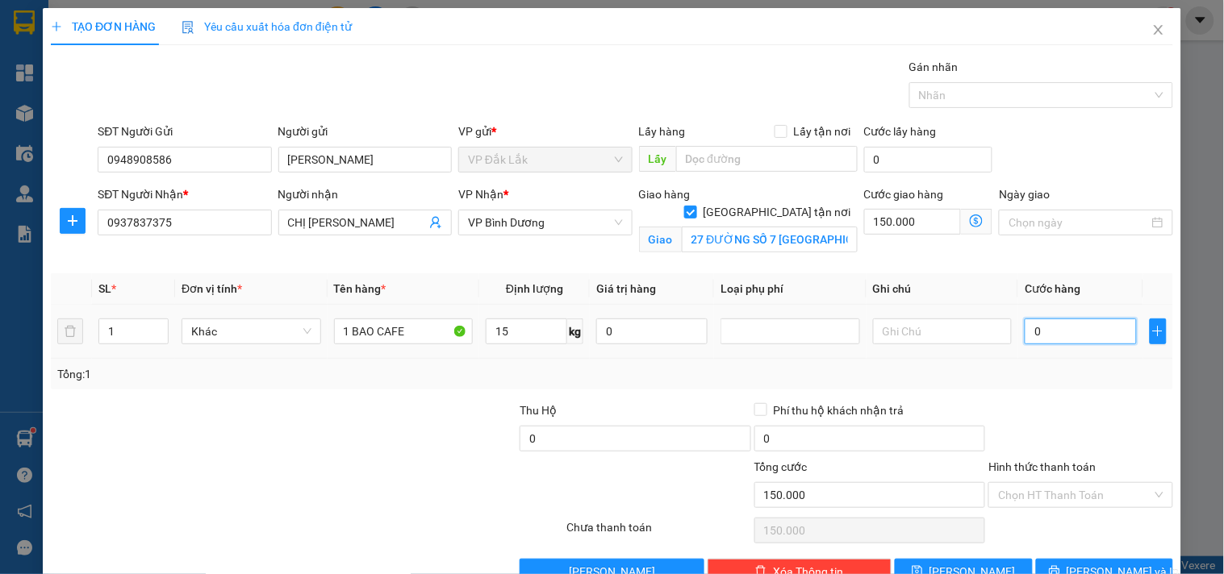
type input "150.004"
type input "40"
type input "150.040"
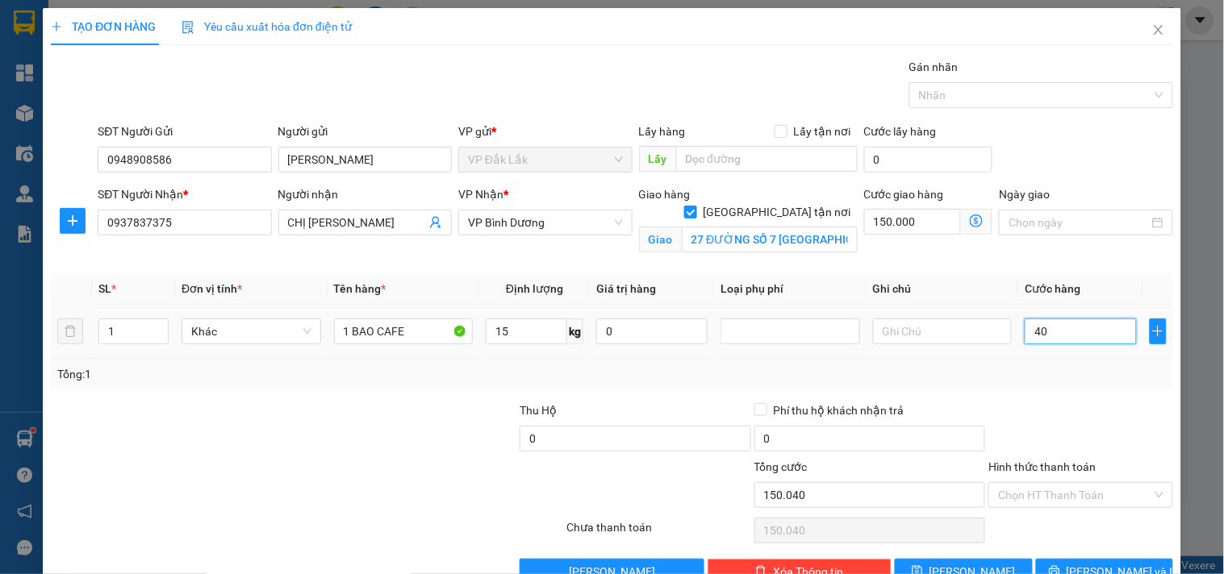
type input "400"
type input "150.400"
type input "4.000"
type input "154.000"
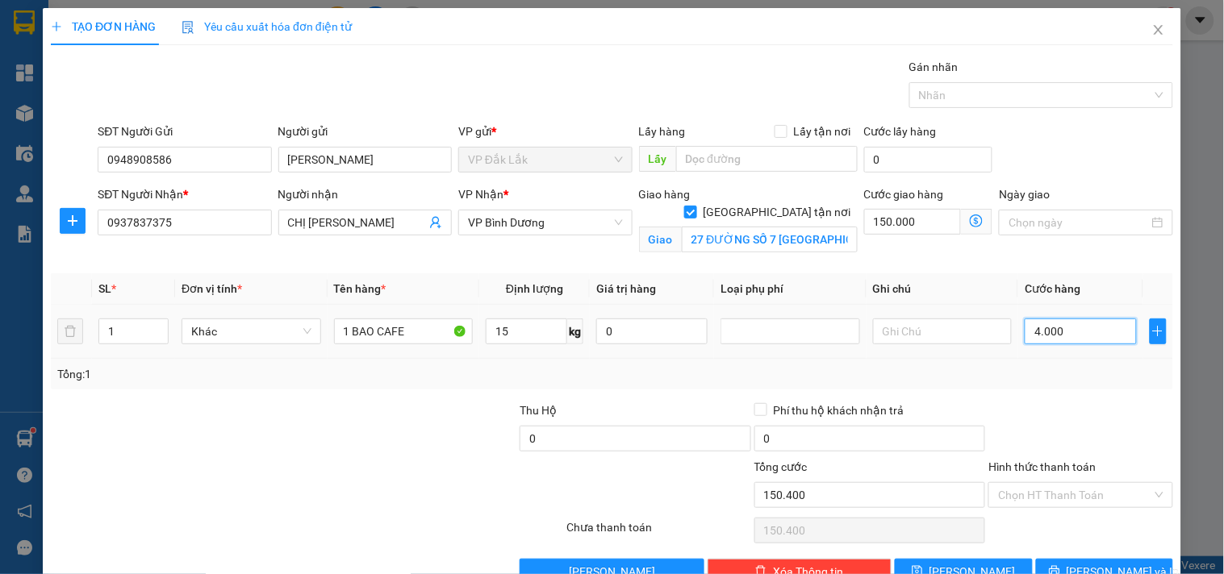
type input "154.000"
type input "40.000"
type input "190.000"
type input "40.000"
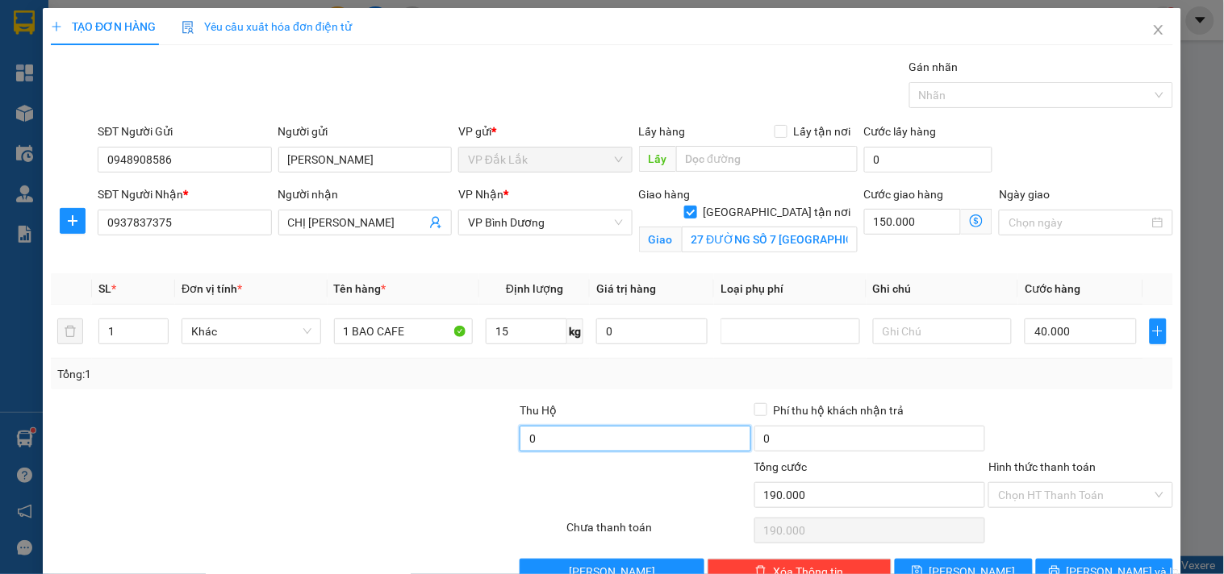
click at [591, 434] on input "0" at bounding box center [634, 439] width 231 height 26
type input "3.550.000"
click at [1039, 483] on input "Hình thức thanh toán" at bounding box center [1074, 495] width 153 height 24
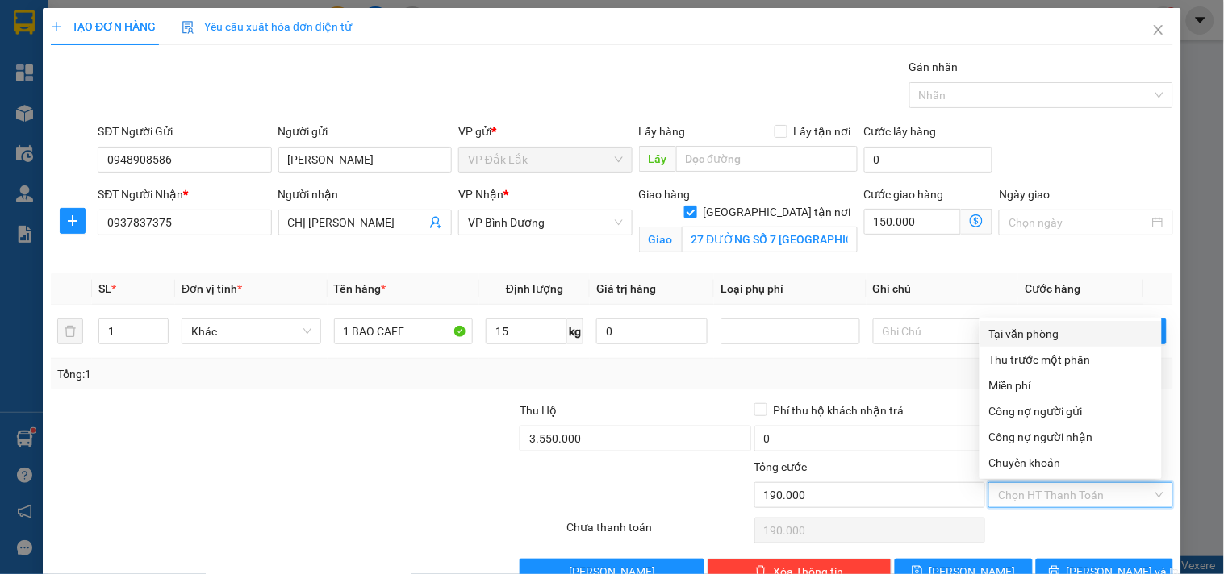
click at [1025, 325] on div "Tại văn phòng" at bounding box center [1070, 334] width 163 height 18
type input "0"
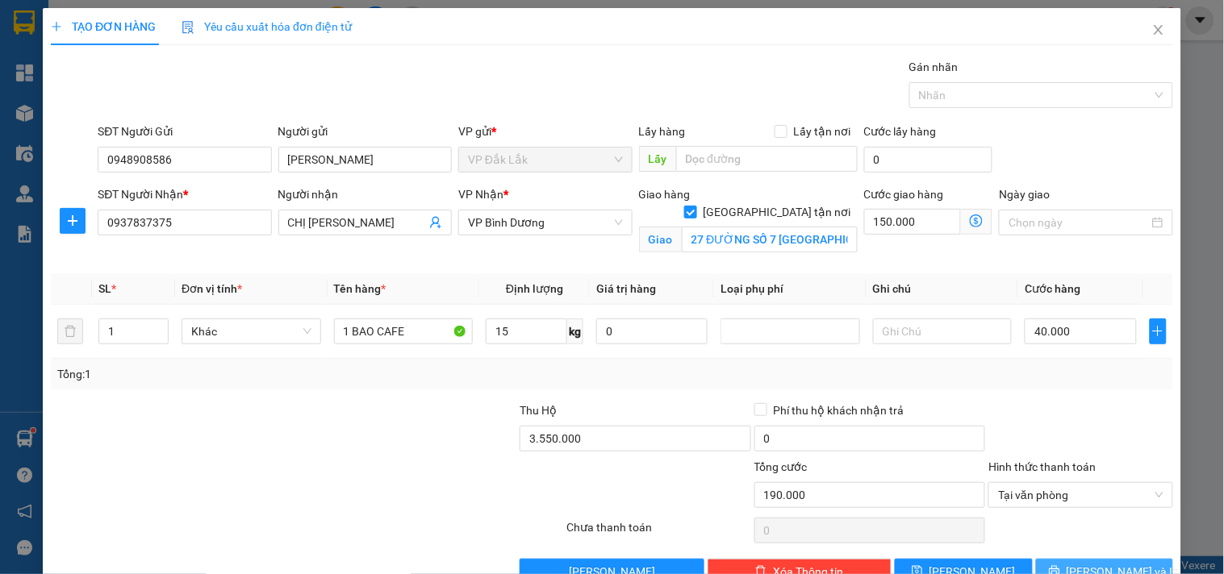
click at [1059, 566] on icon "printer" at bounding box center [1054, 571] width 10 height 10
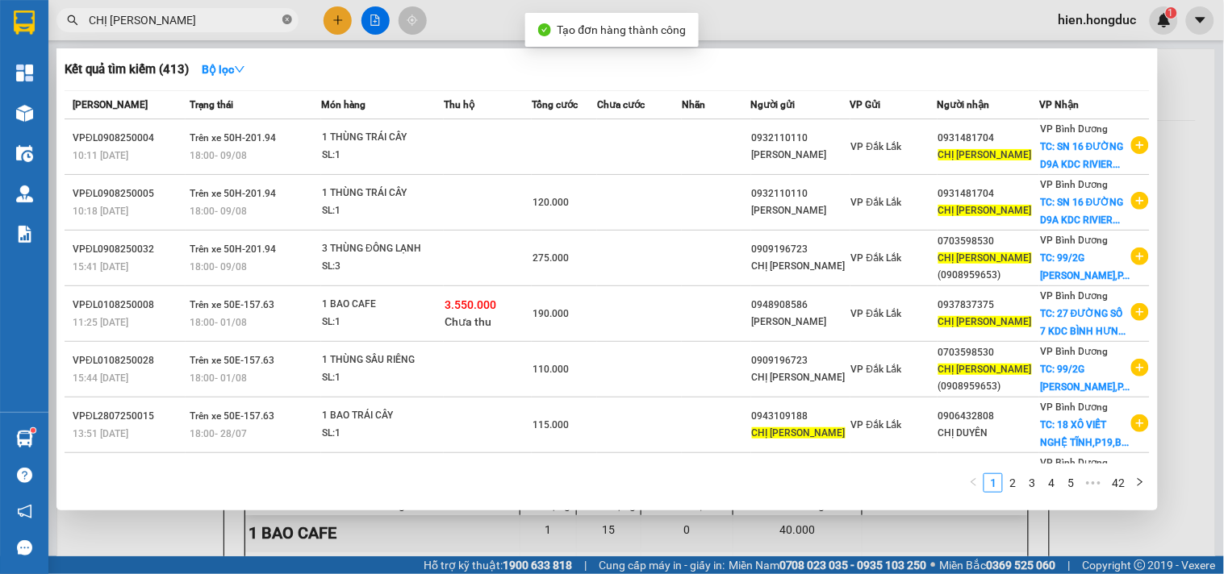
click at [286, 19] on icon "close-circle" at bounding box center [287, 20] width 10 height 10
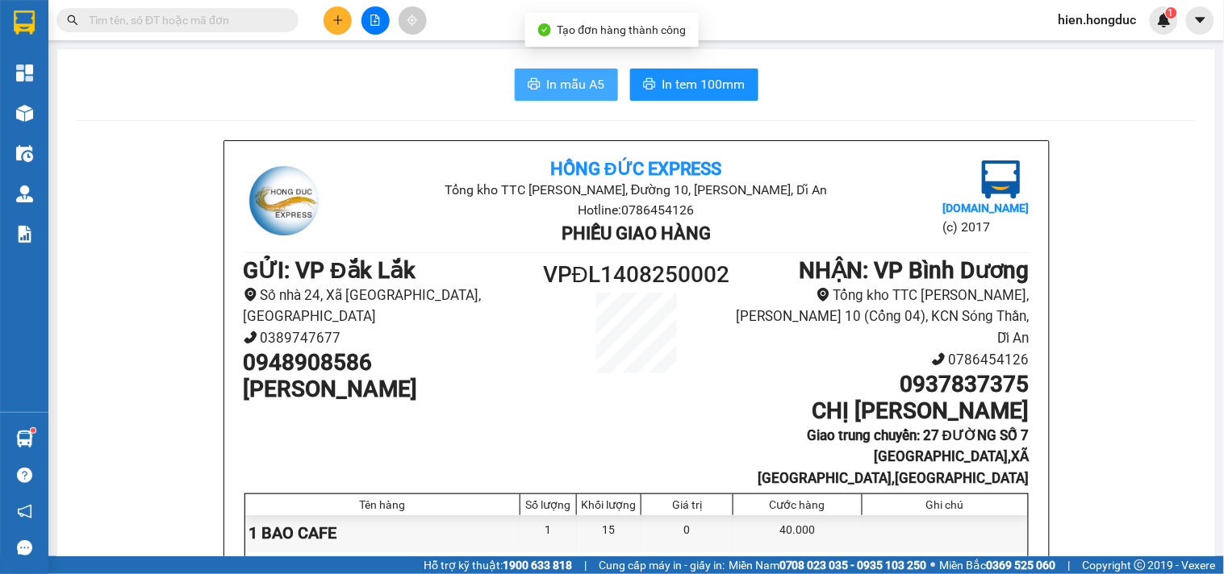
click at [582, 94] on span "In mẫu A5" at bounding box center [576, 84] width 58 height 20
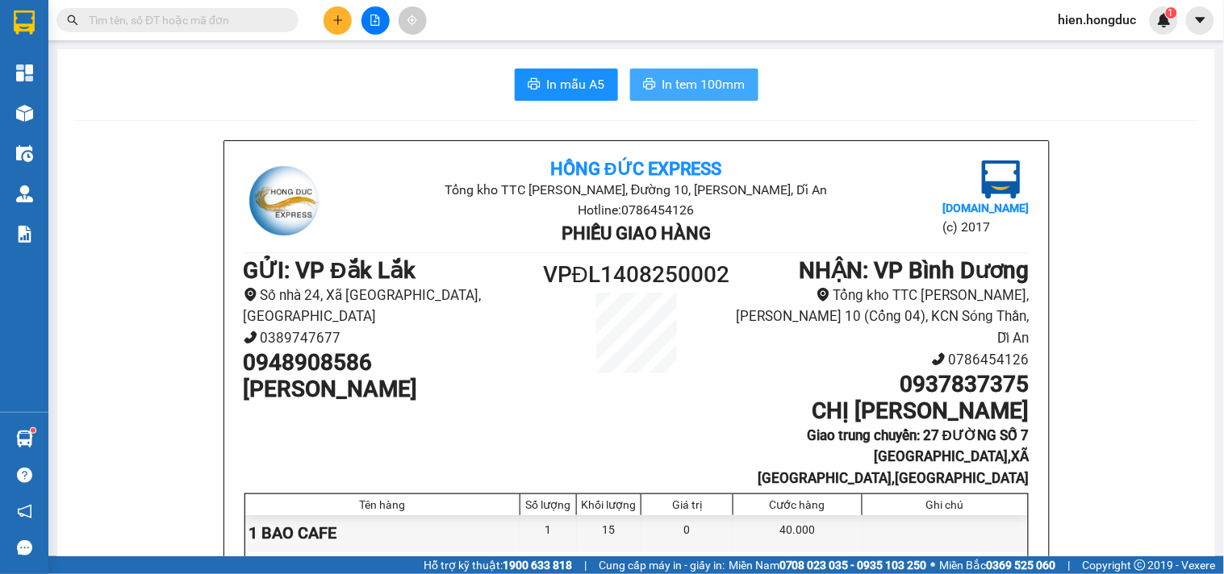
click at [662, 90] on span "In tem 100mm" at bounding box center [703, 84] width 83 height 20
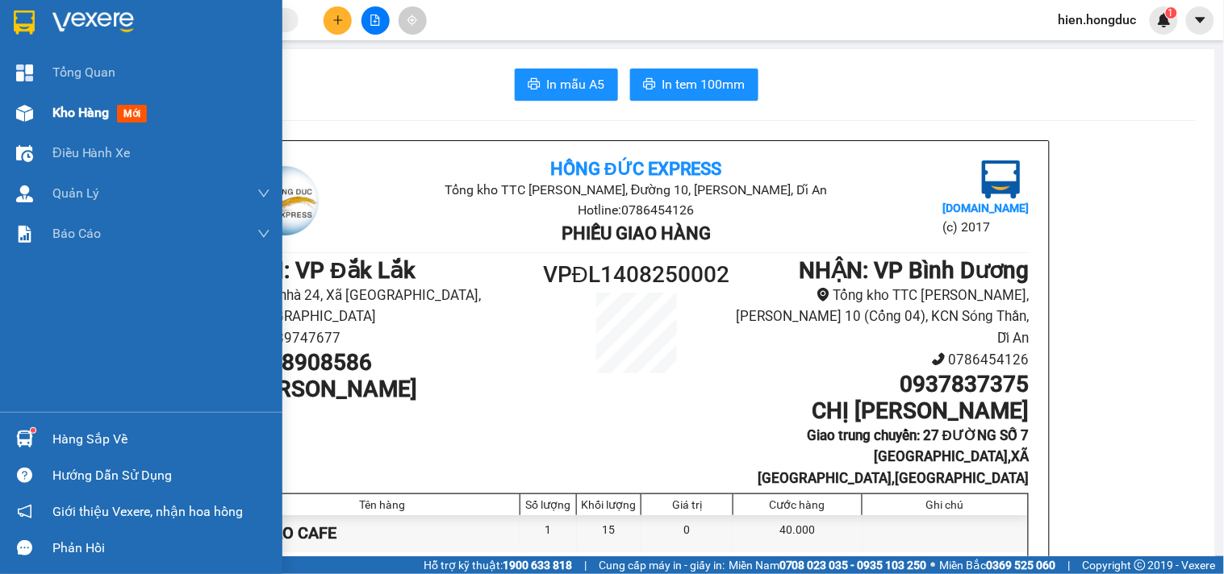
click at [45, 113] on div "Kho hàng mới" at bounding box center [141, 113] width 282 height 40
